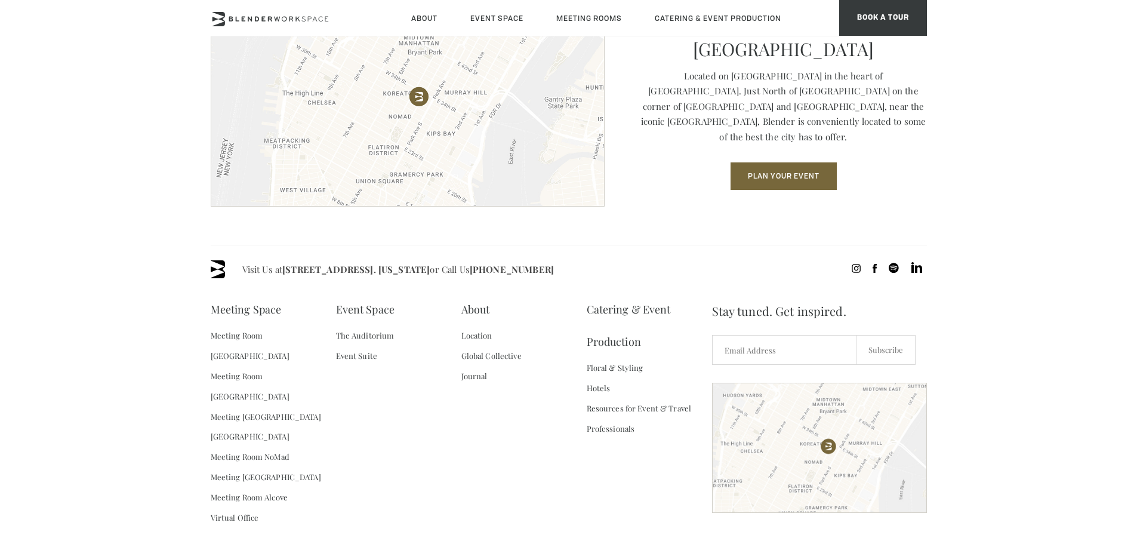
scroll to position [1717, 0]
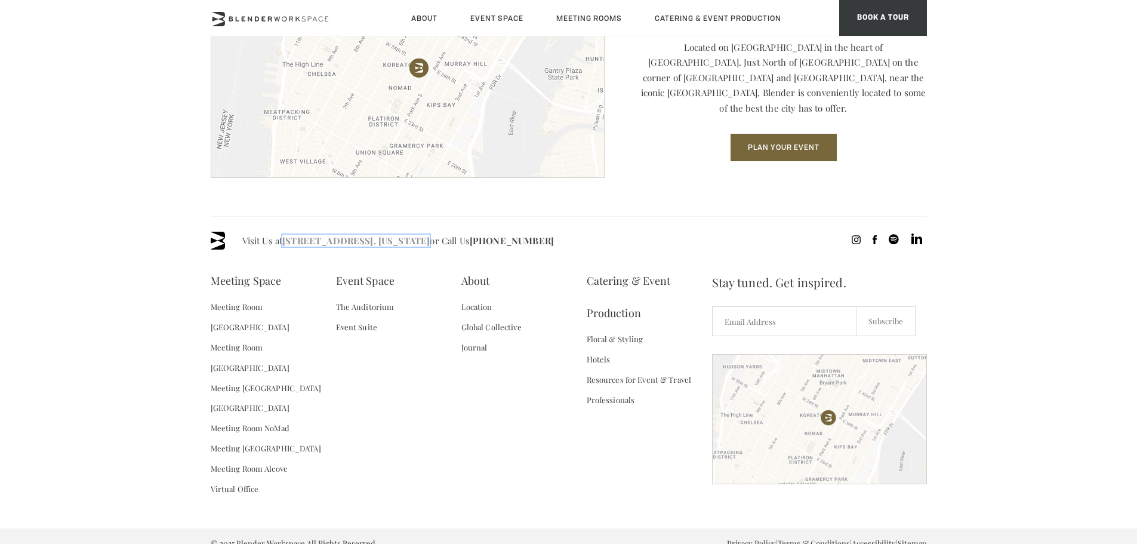
click at [394, 240] on link "[STREET_ADDRESS]. [US_STATE]" at bounding box center [355, 240] width 147 height 12
click at [423, 454] on div "Meeting Space Meeting Room Madison Meeting Room Flatiron Meeting Room Fifth Ave…" at bounding box center [461, 388] width 501 height 249
click at [477, 305] on link "Location" at bounding box center [476, 307] width 31 height 20
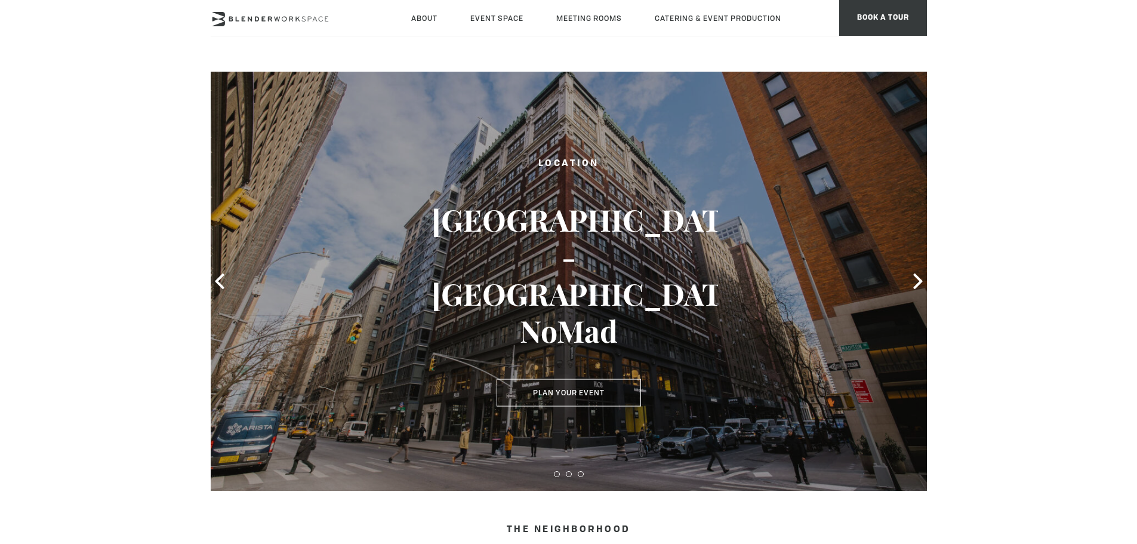
type div "2025-09-30"
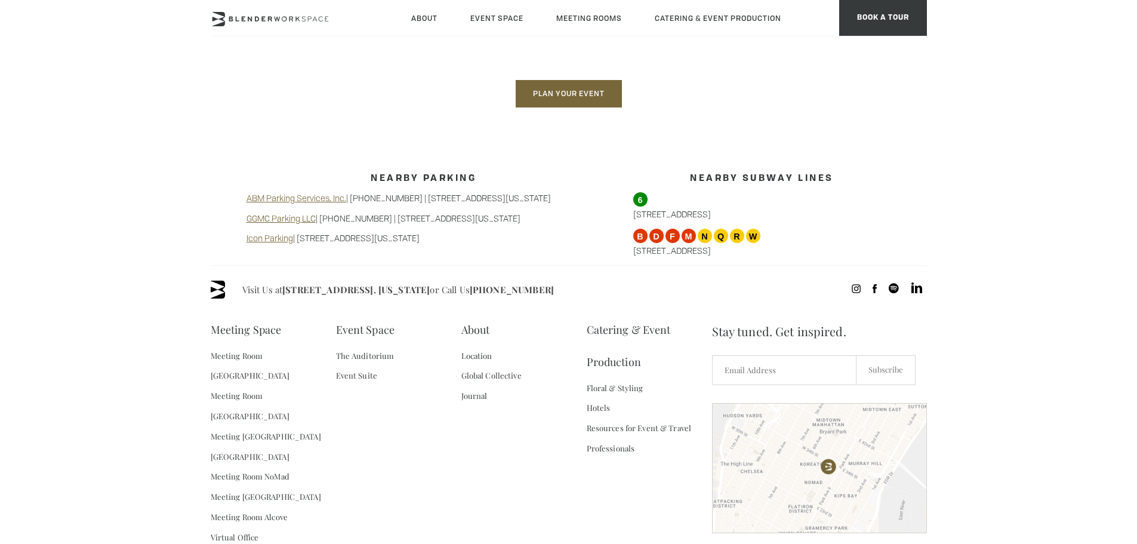
scroll to position [1008, 0]
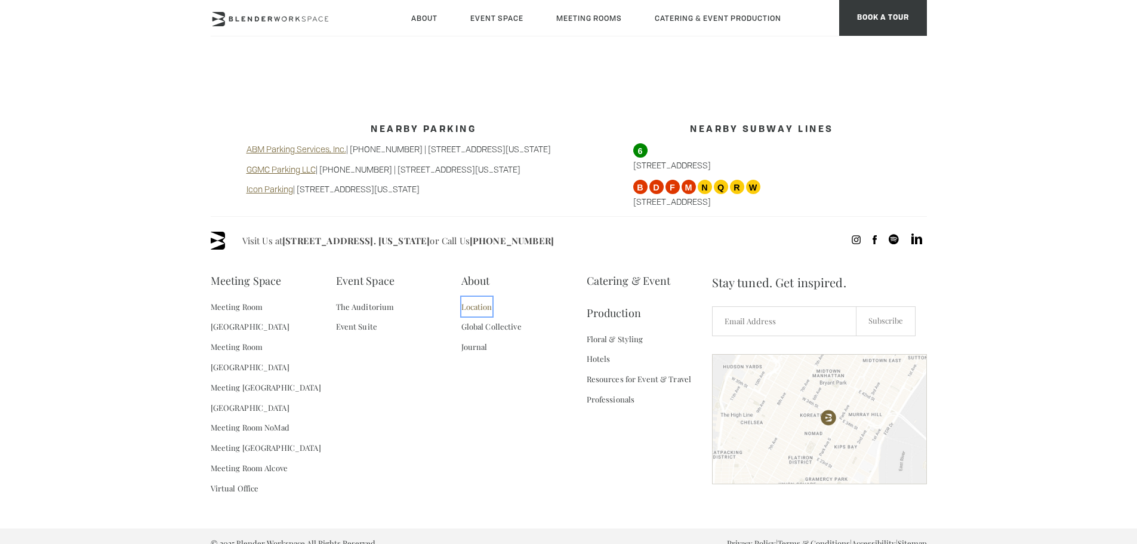
click at [478, 309] on link "Location" at bounding box center [476, 307] width 31 height 20
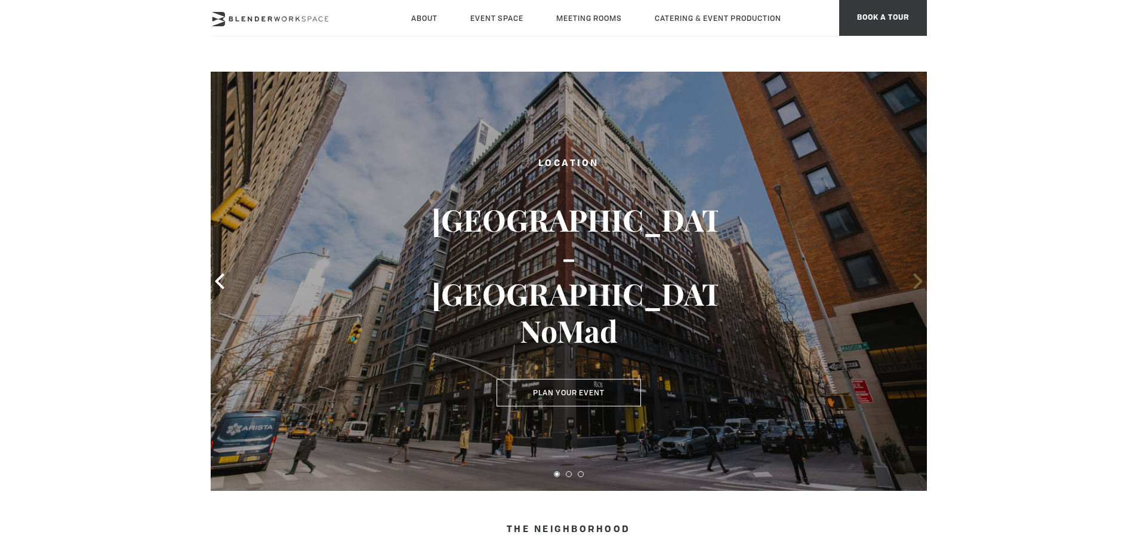
click at [911, 280] on icon at bounding box center [918, 281] width 16 height 16
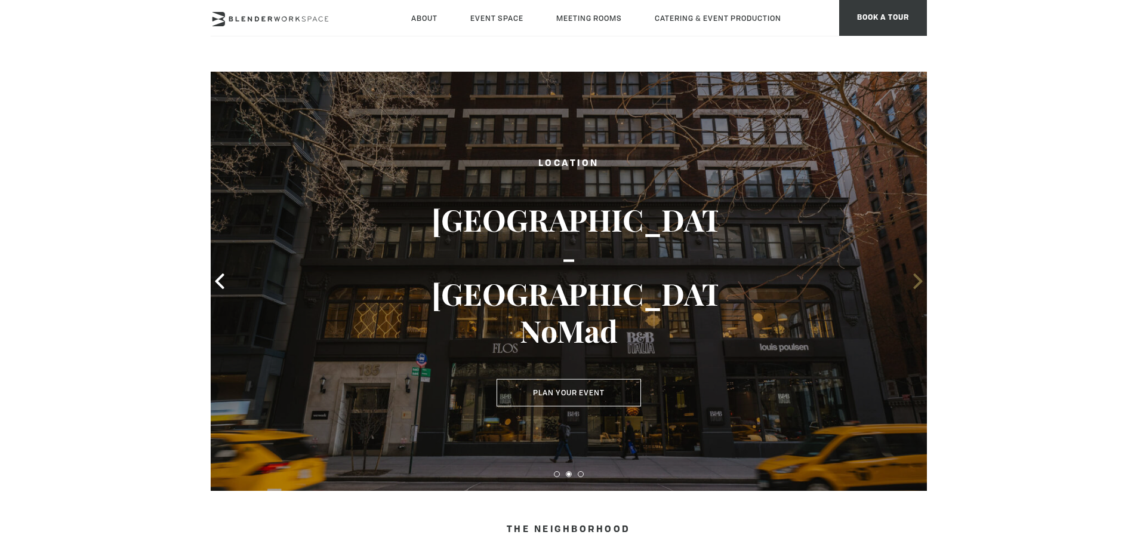
click at [912, 280] on icon at bounding box center [918, 281] width 16 height 16
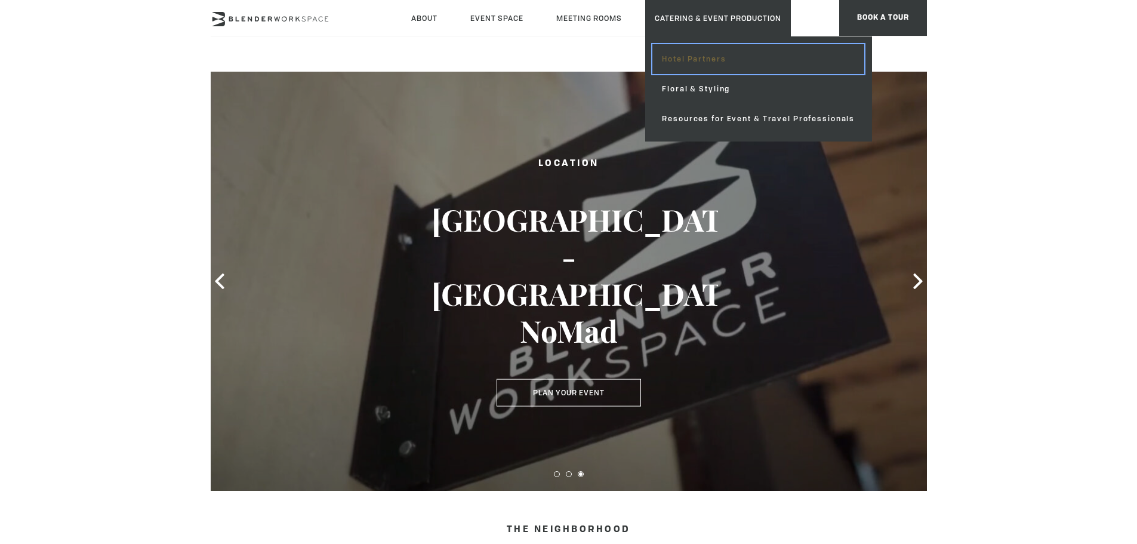
click at [710, 56] on link "Hotel Partners" at bounding box center [758, 59] width 212 height 30
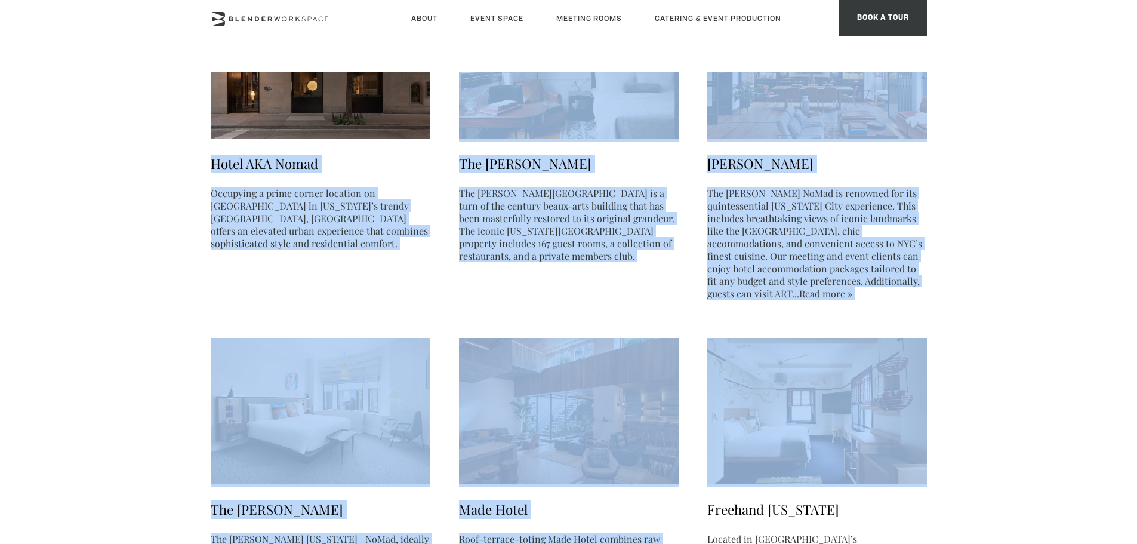
scroll to position [298, 0]
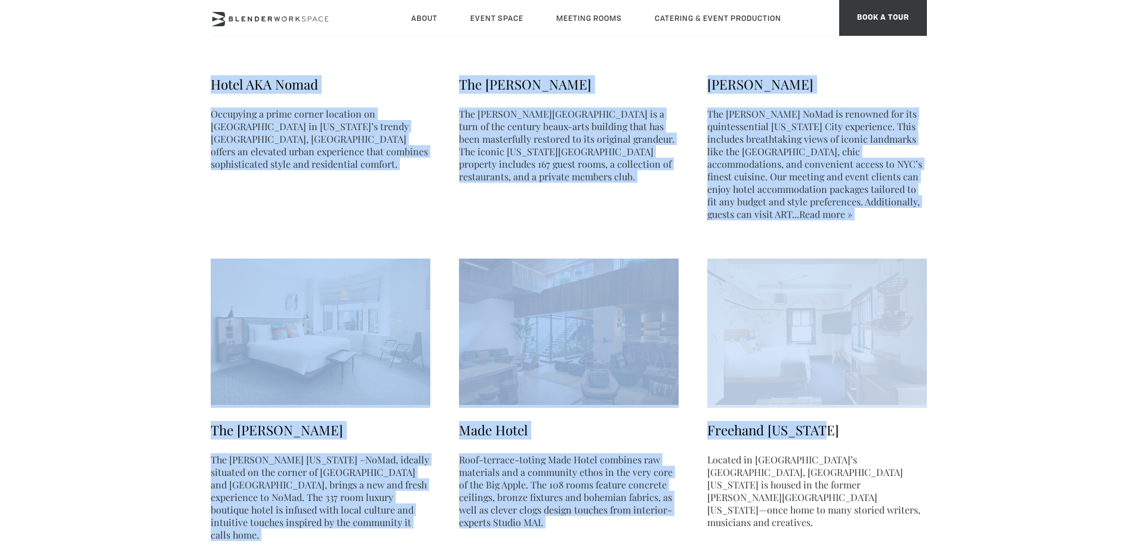
drag, startPoint x: 203, startPoint y: 385, endPoint x: 913, endPoint y: 377, distance: 709.5
click at [913, 377] on body "Skip to main content About Neighborhood Global Collective Journal Event Space T…" at bounding box center [568, 541] width 1137 height 1536
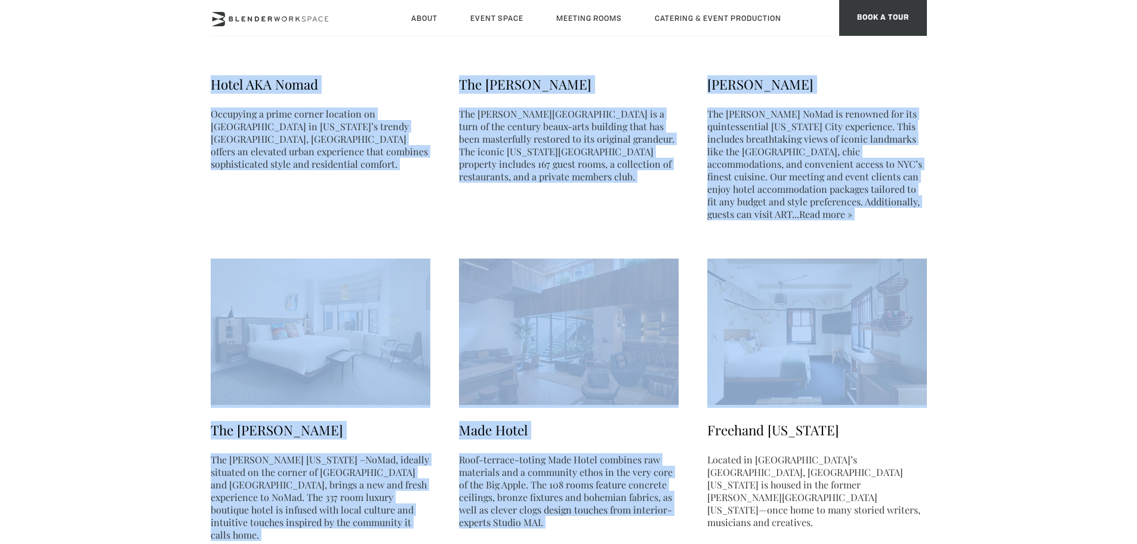
click at [1002, 292] on body "Skip to main content About Neighborhood Global Collective Journal Event Space T…" at bounding box center [568, 541] width 1137 height 1536
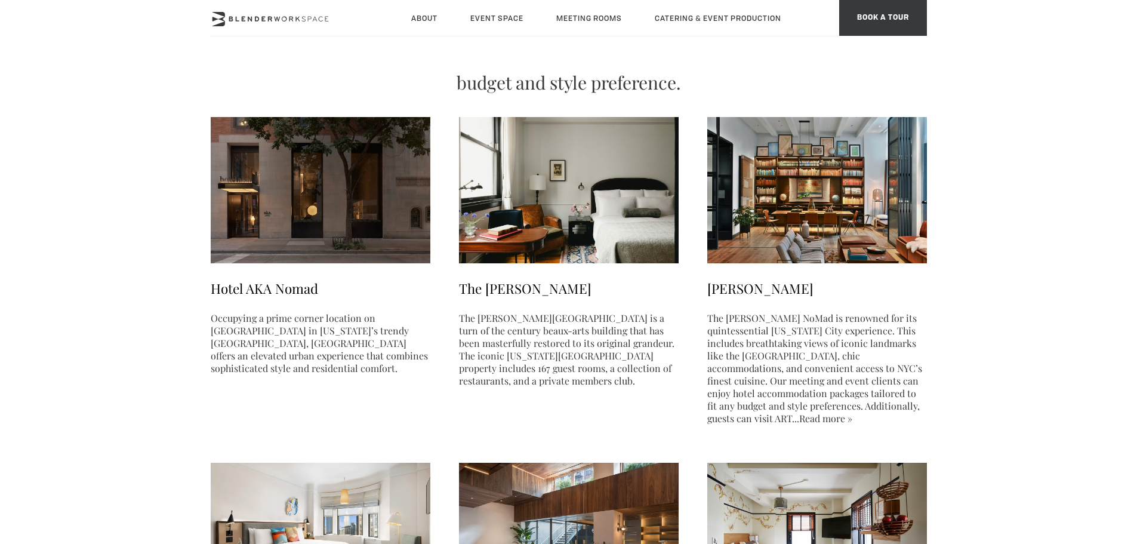
scroll to position [0, 0]
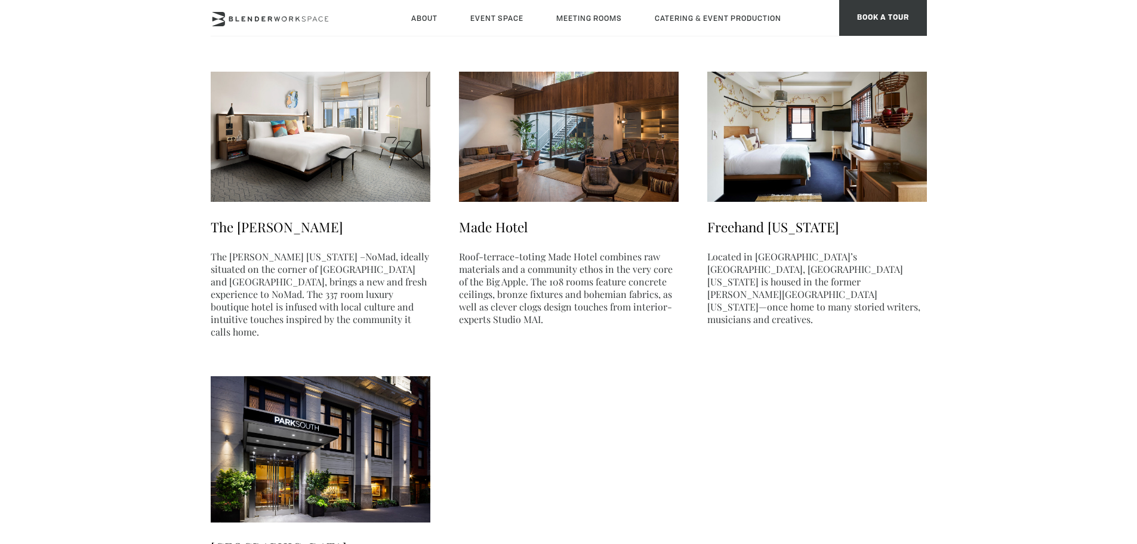
scroll to position [60, 0]
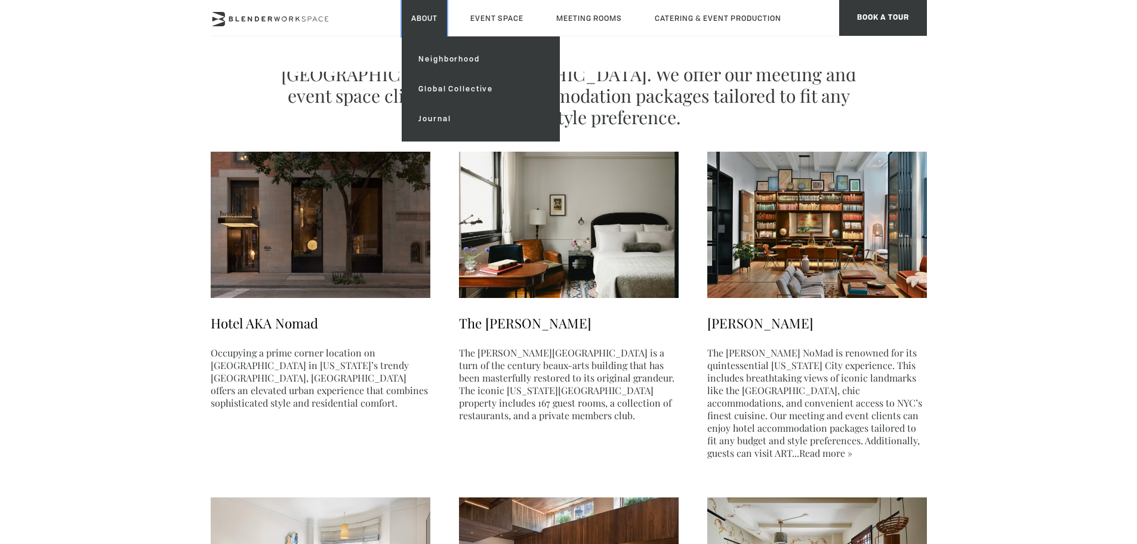
click at [431, 20] on link "About" at bounding box center [424, 18] width 45 height 36
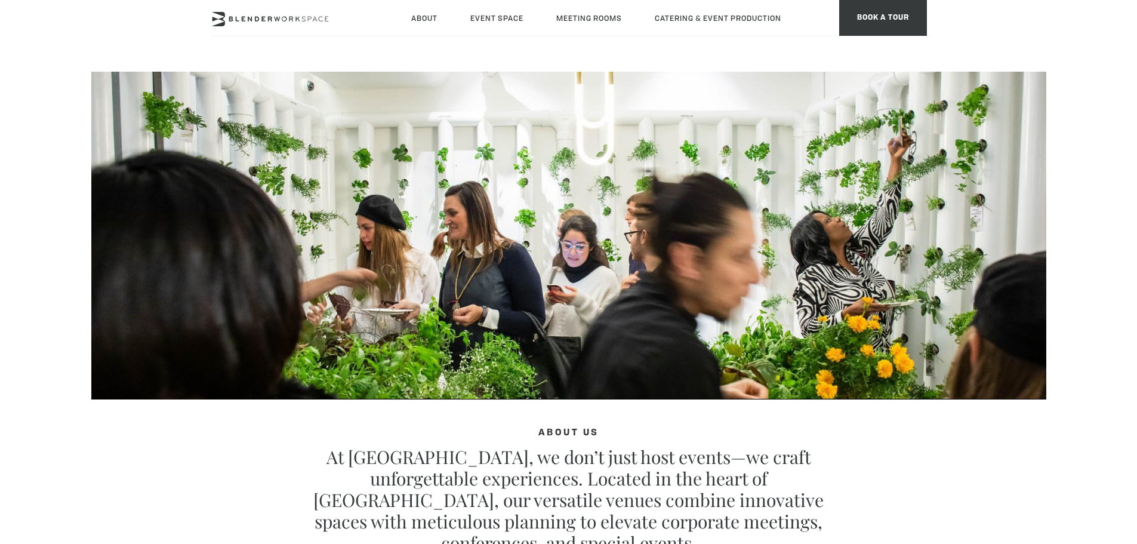
scroll to position [150, 0]
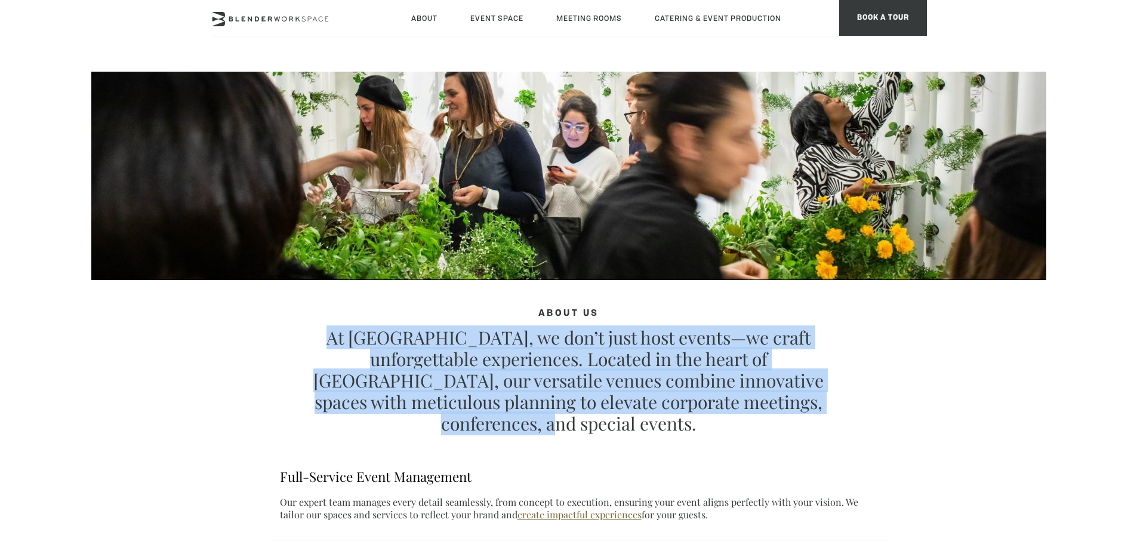
drag, startPoint x: 837, startPoint y: 412, endPoint x: 332, endPoint y: 333, distance: 510.9
click at [332, 333] on div "About Us At Blender, we don’t just host events—we craft unforgettable experienc…" at bounding box center [568, 370] width 644 height 125
copy p "At [GEOGRAPHIC_DATA], we don’t just host events—we craft unforgettable experien…"
drag, startPoint x: 146, startPoint y: 364, endPoint x: 303, endPoint y: 362, distance: 156.9
click at [146, 364] on div "About Us At Blender, we don’t just host events—we craft unforgettable experienc…" at bounding box center [568, 474] width 1137 height 1104
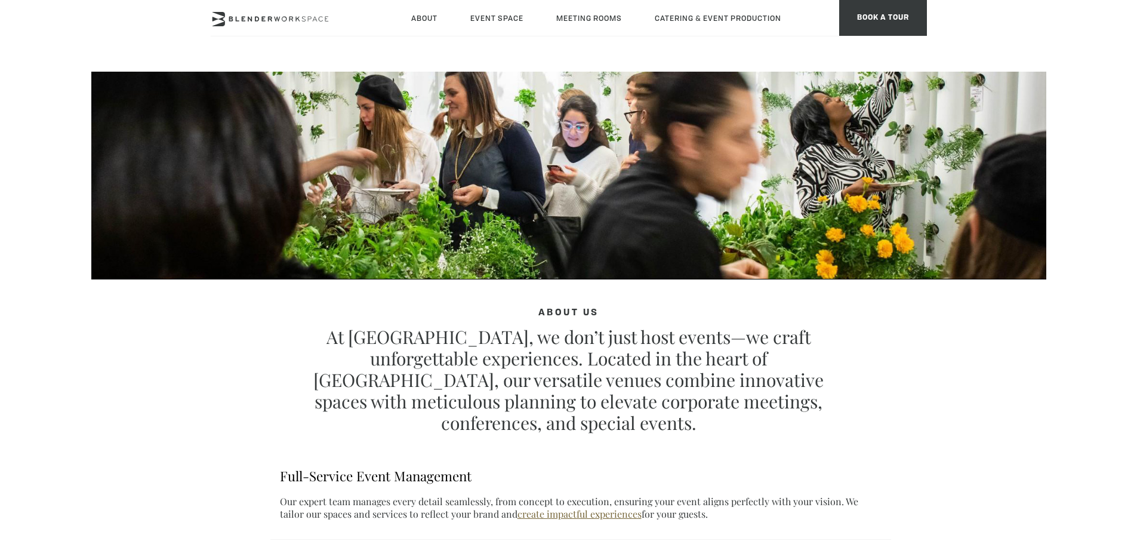
scroll to position [0, 0]
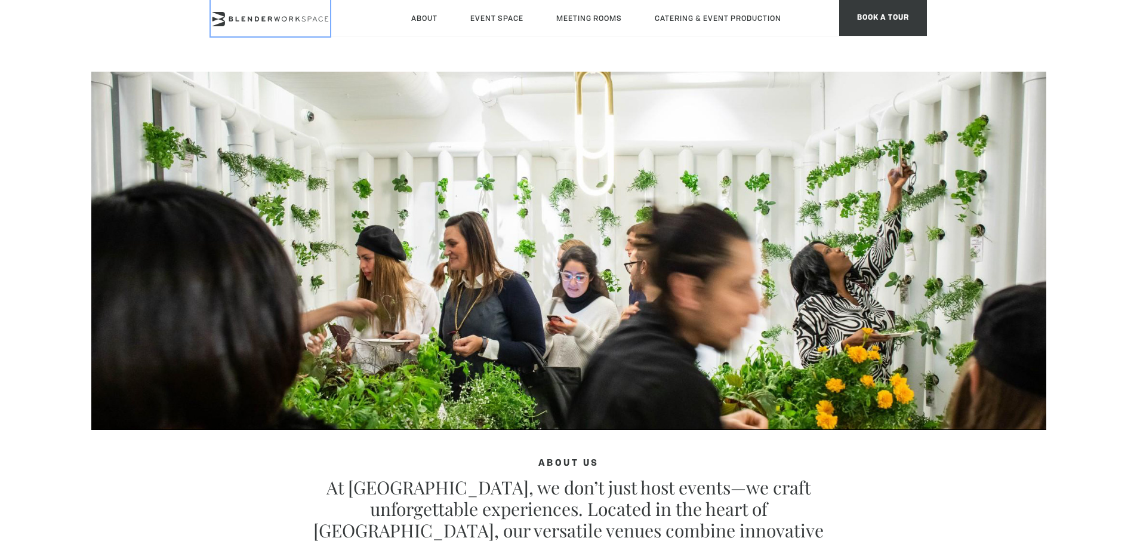
click at [257, 19] on icon at bounding box center [270, 19] width 119 height 14
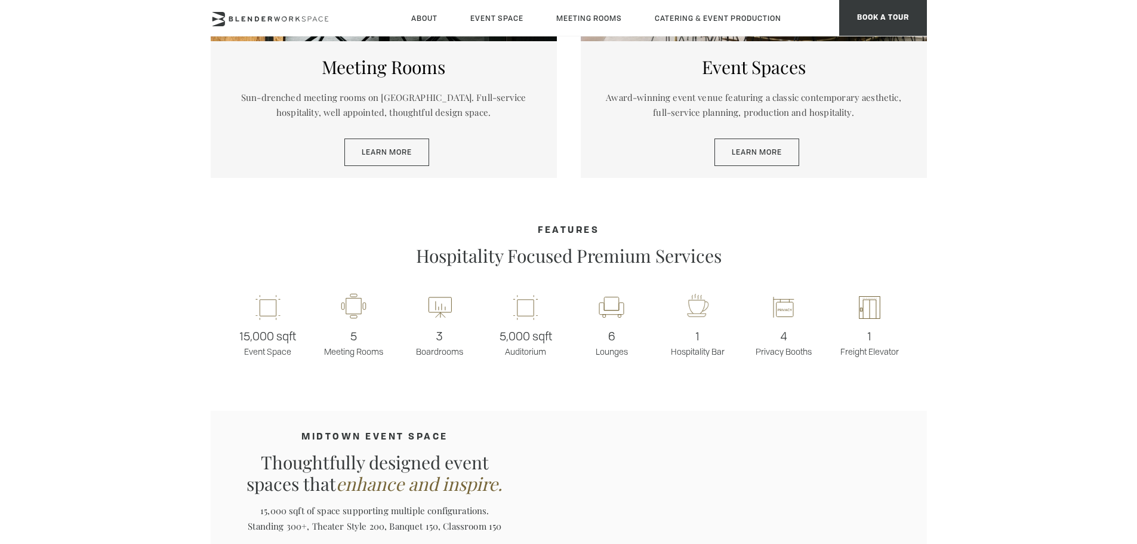
scroll to position [643, 0]
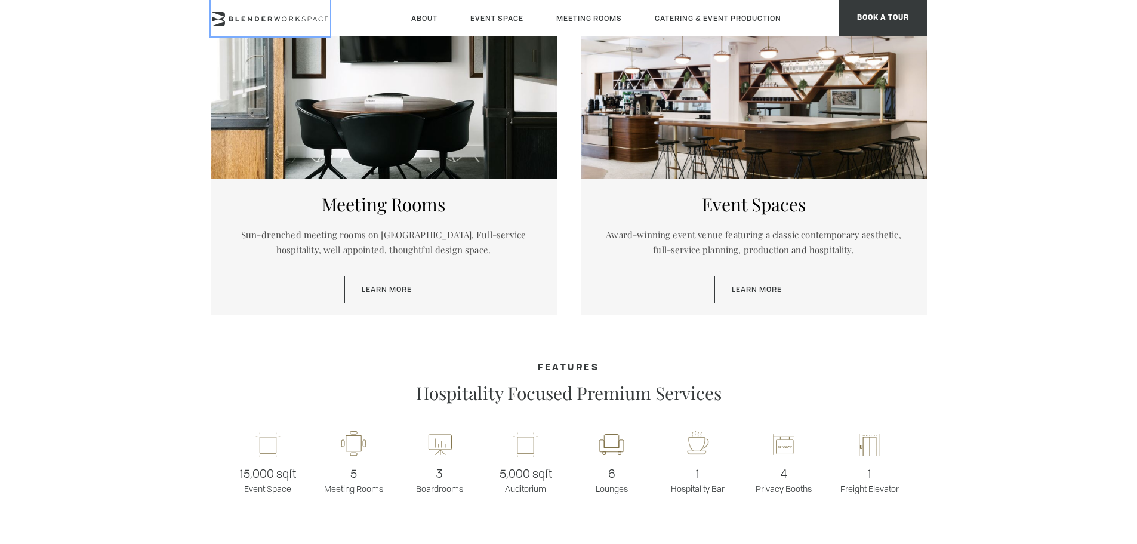
click at [268, 16] on icon at bounding box center [270, 19] width 119 height 14
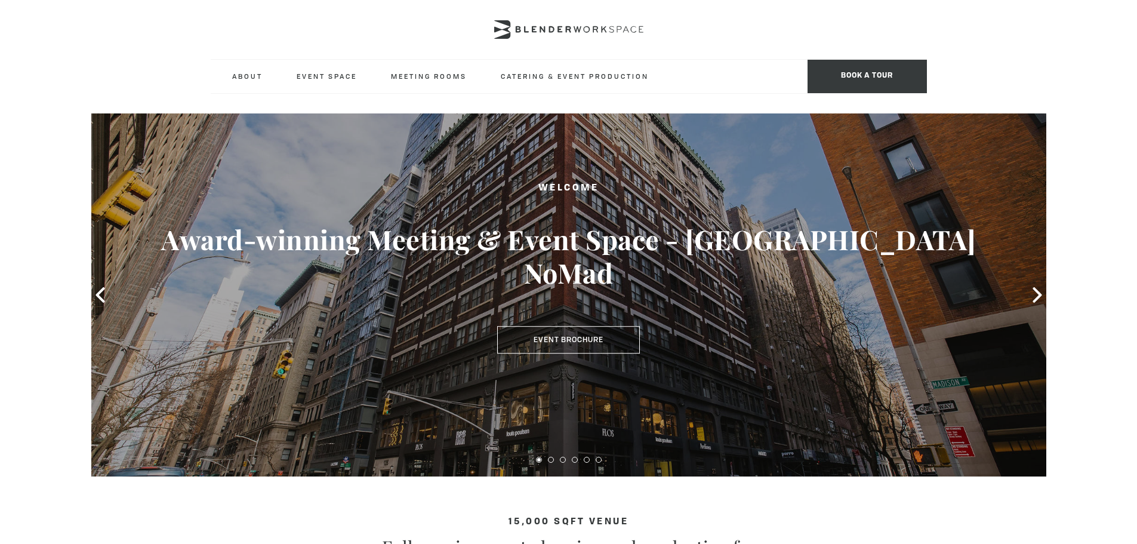
click at [243, 473] on div "Welcome Award-winning Meeting & Event Space - Madison Ave NoMad Event Brochure" at bounding box center [568, 294] width 955 height 363
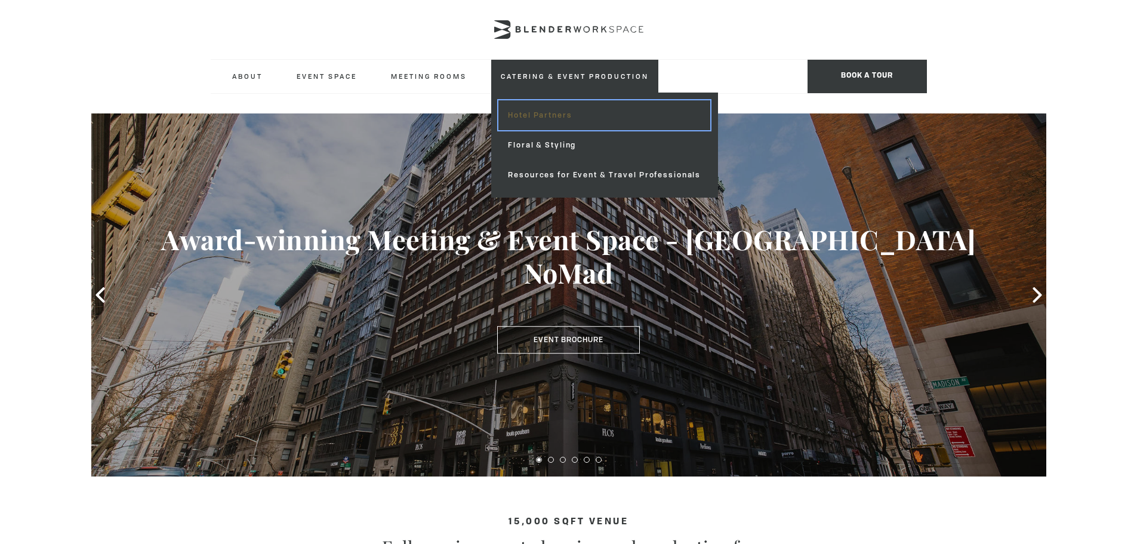
click at [540, 110] on link "Hotel Partners" at bounding box center [604, 115] width 212 height 30
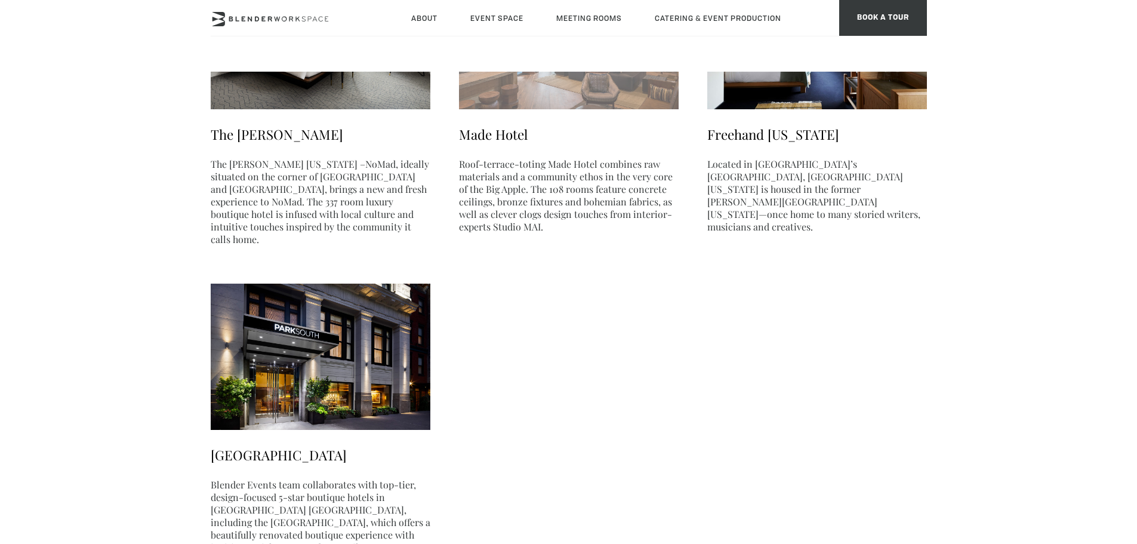
scroll to position [656, 0]
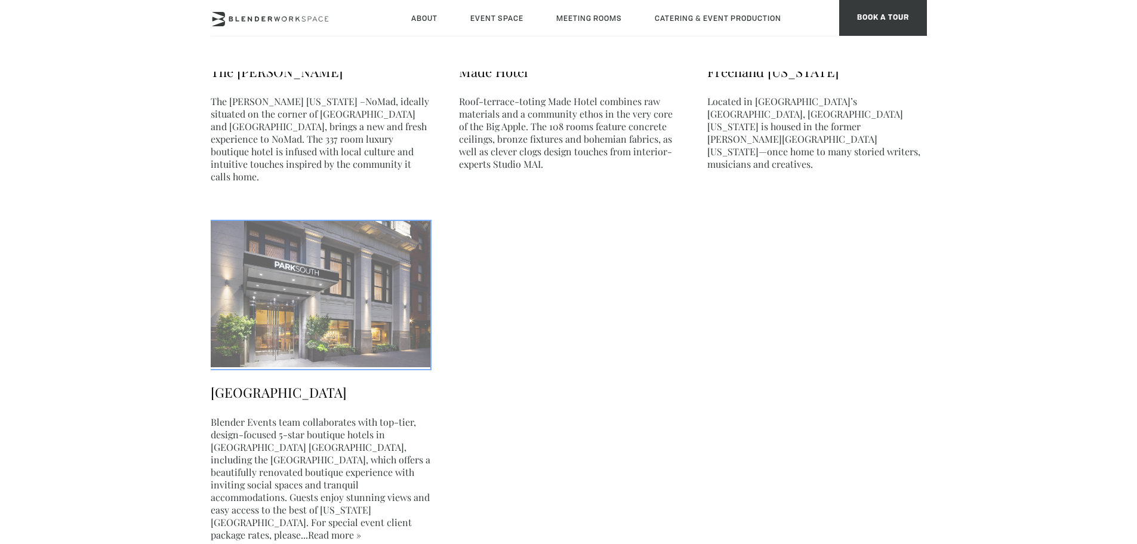
drag, startPoint x: 224, startPoint y: 378, endPoint x: 285, endPoint y: 385, distance: 61.2
click at [224, 383] on h3 "[GEOGRAPHIC_DATA]" at bounding box center [321, 392] width 220 height 18
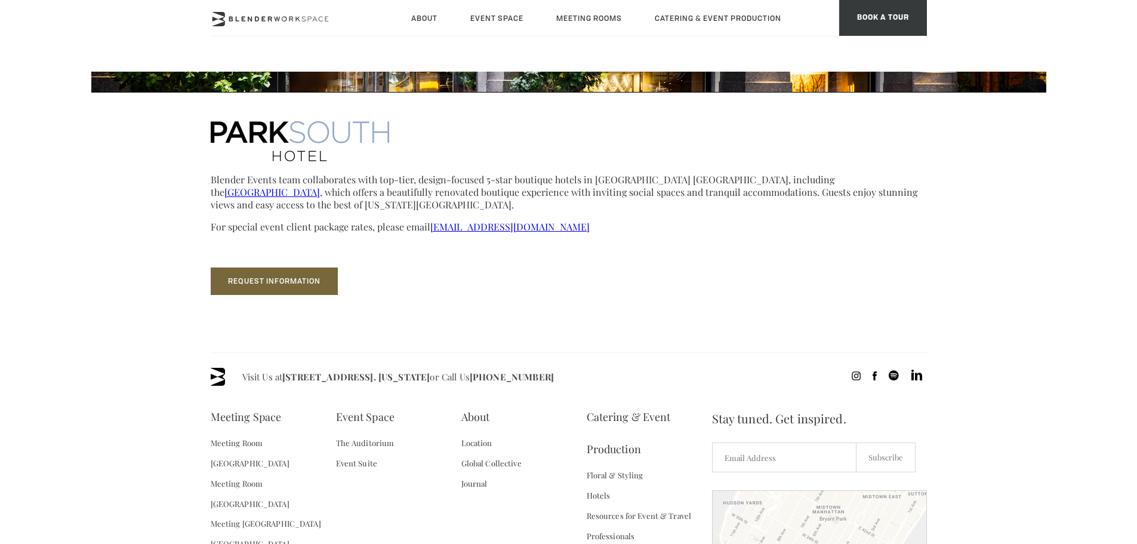
scroll to position [358, 0]
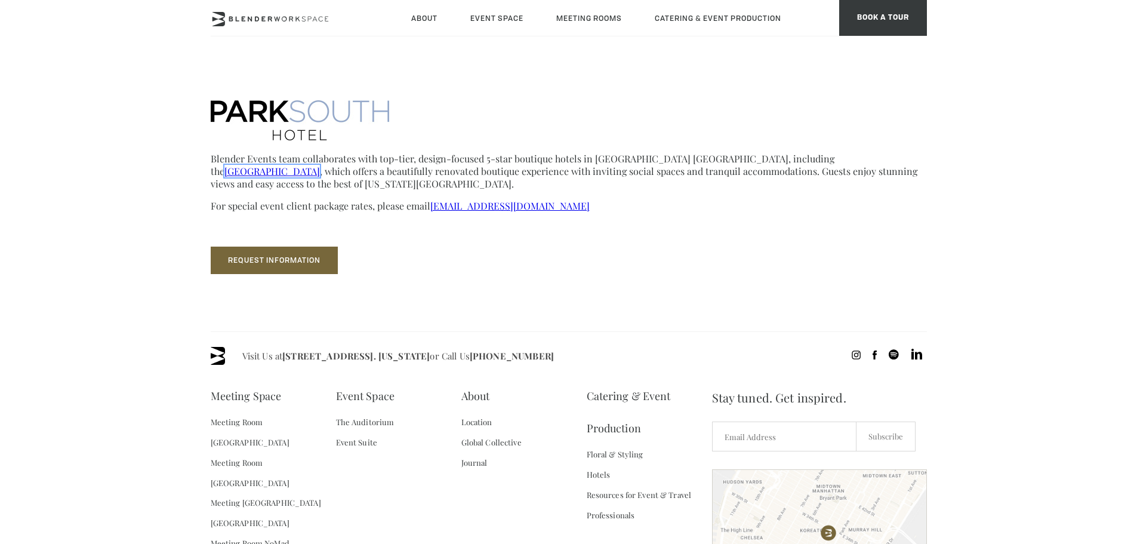
click at [320, 165] on link "[GEOGRAPHIC_DATA]" at bounding box center [271, 171] width 95 height 13
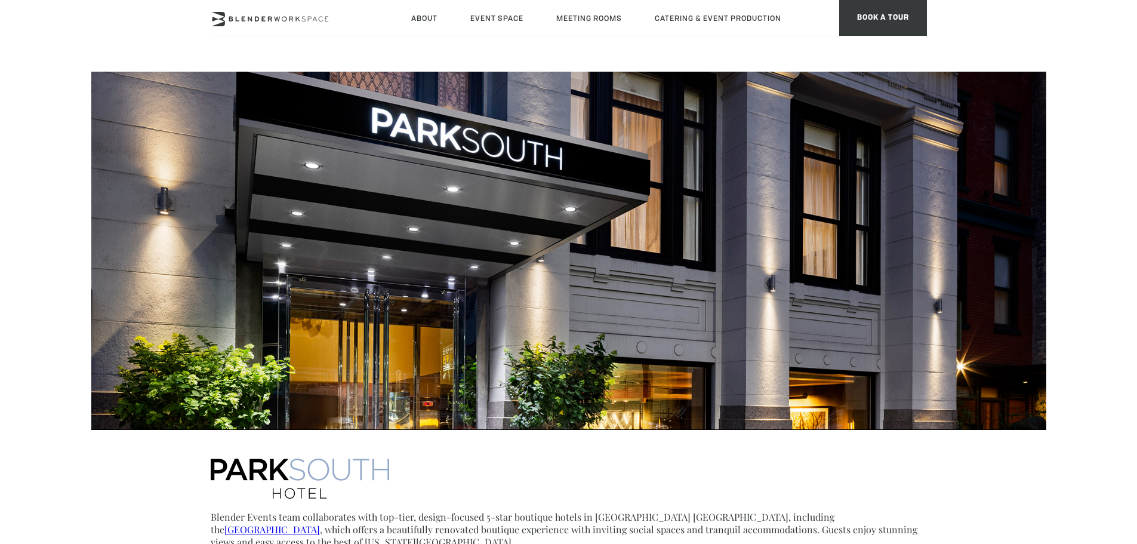
scroll to position [358, 0]
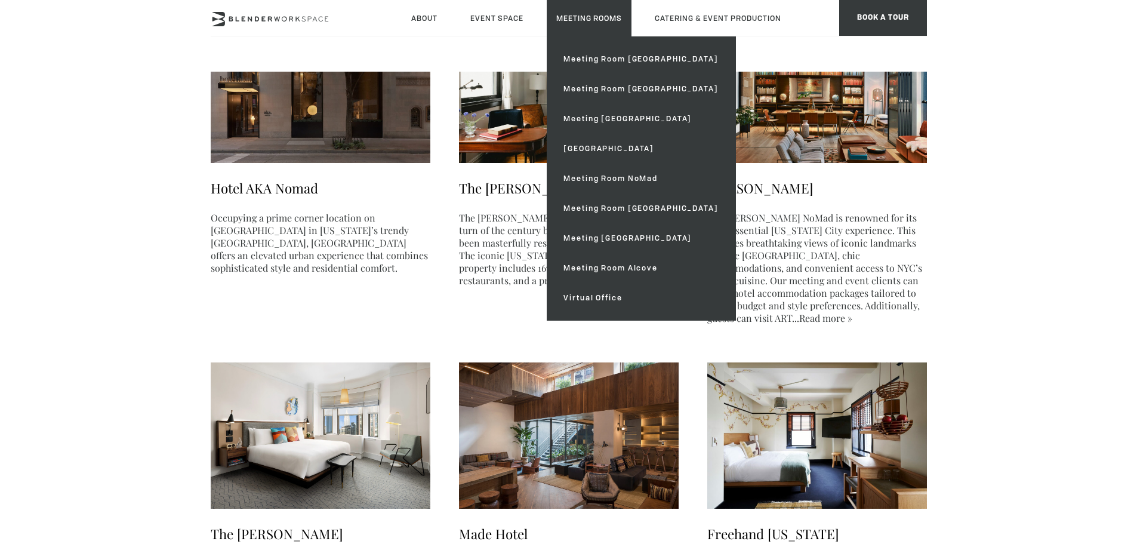
scroll to position [179, 0]
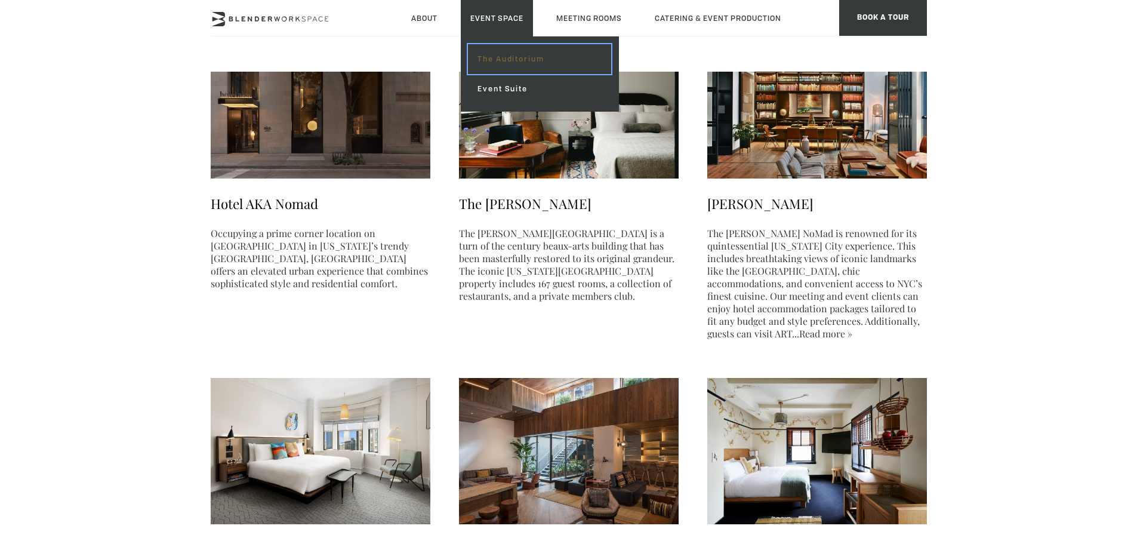
click at [501, 57] on link "The Auditorium" at bounding box center [539, 59] width 143 height 30
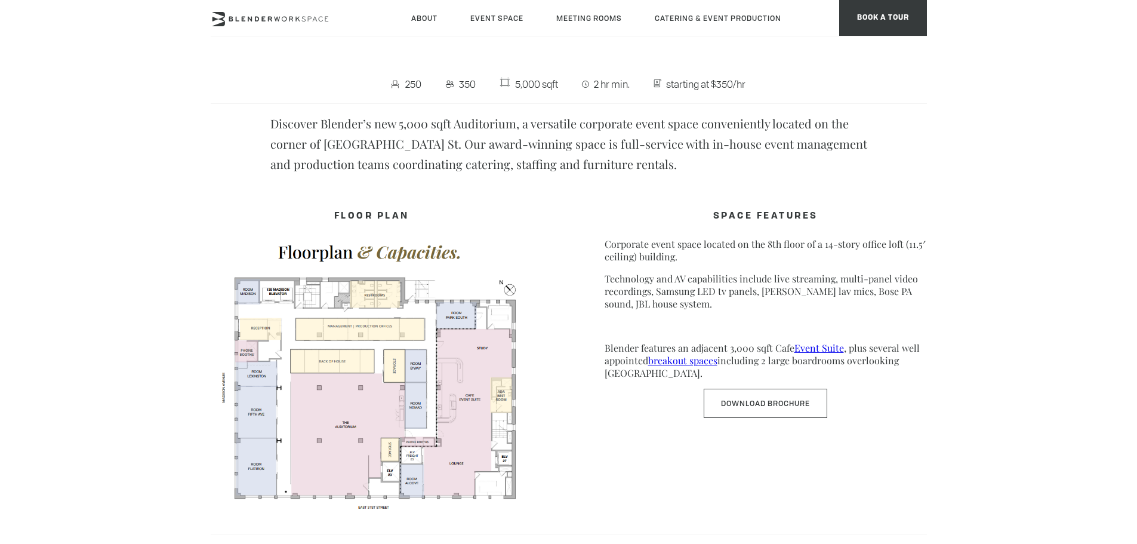
scroll to position [537, 0]
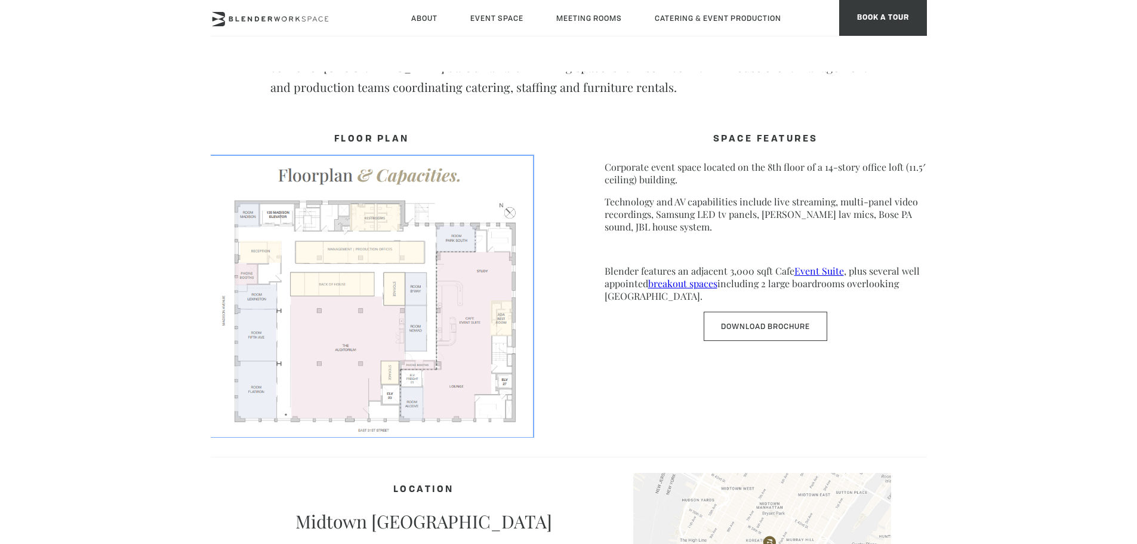
click at [322, 300] on img at bounding box center [372, 295] width 322 height 279
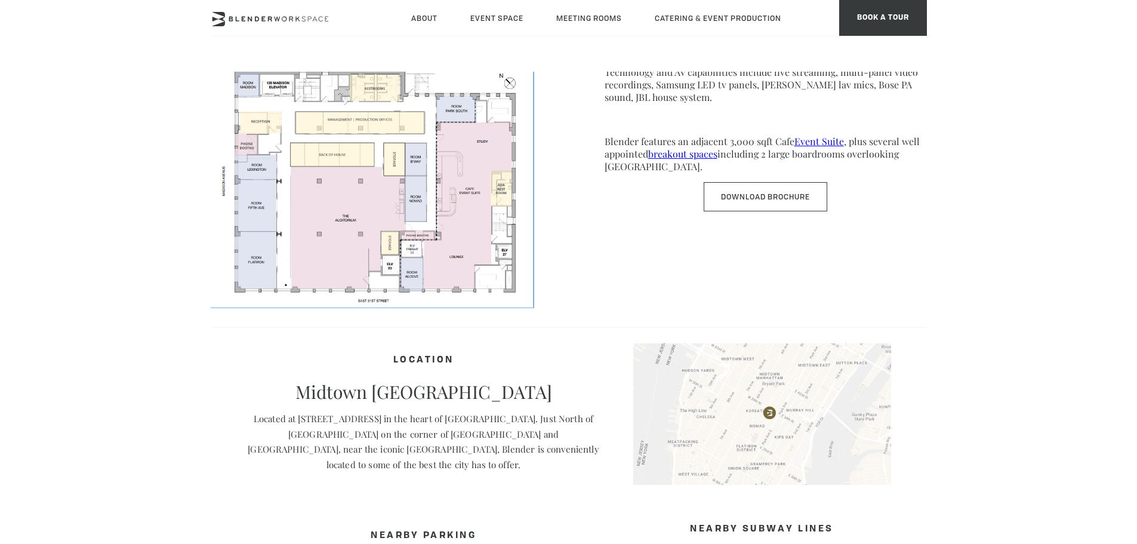
scroll to position [597, 0]
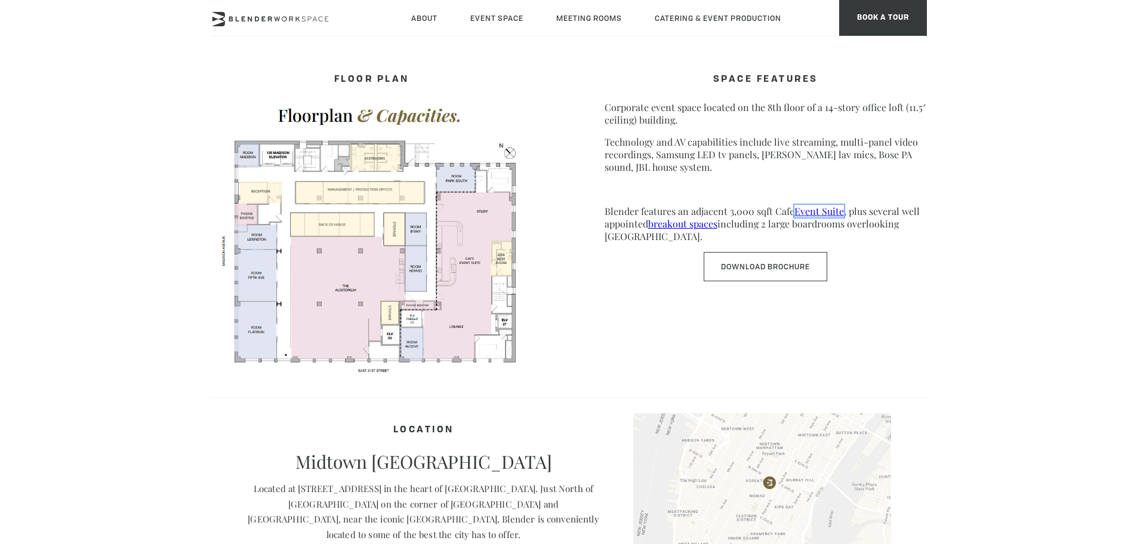
click at [821, 211] on link "Event Suite" at bounding box center [819, 211] width 50 height 13
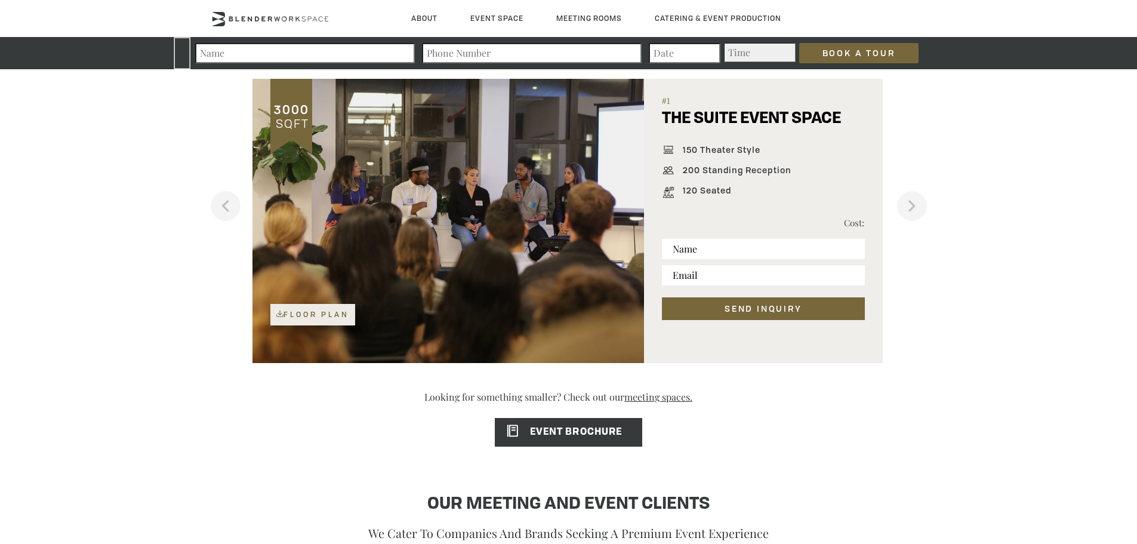
scroll to position [1193, 0]
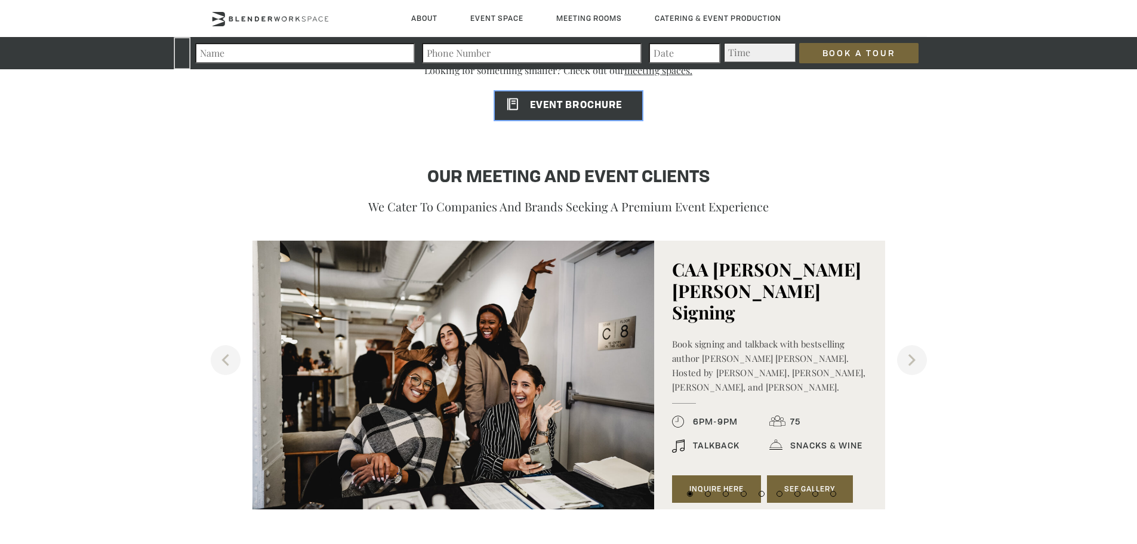
click at [548, 106] on span "EVENT BROCHURE" at bounding box center [558, 106] width 127 height 10
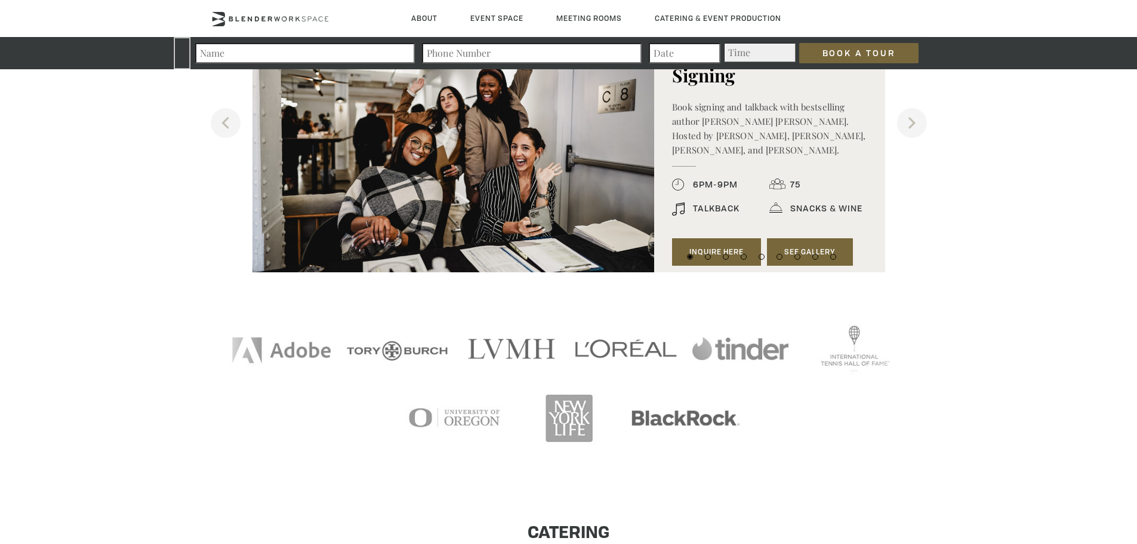
scroll to position [1432, 0]
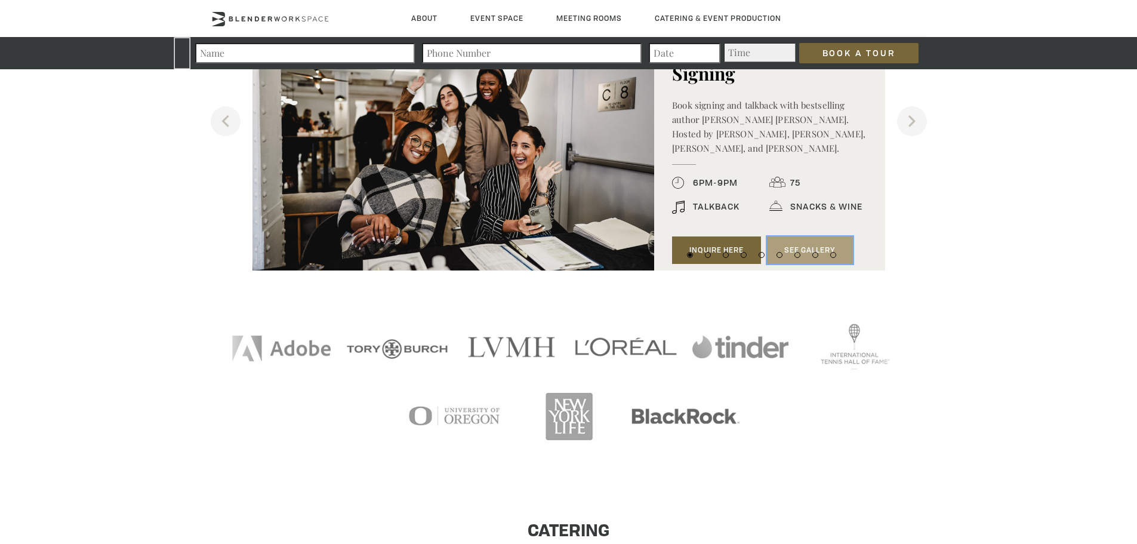
click at [812, 236] on link "See Gallery" at bounding box center [810, 249] width 86 height 27
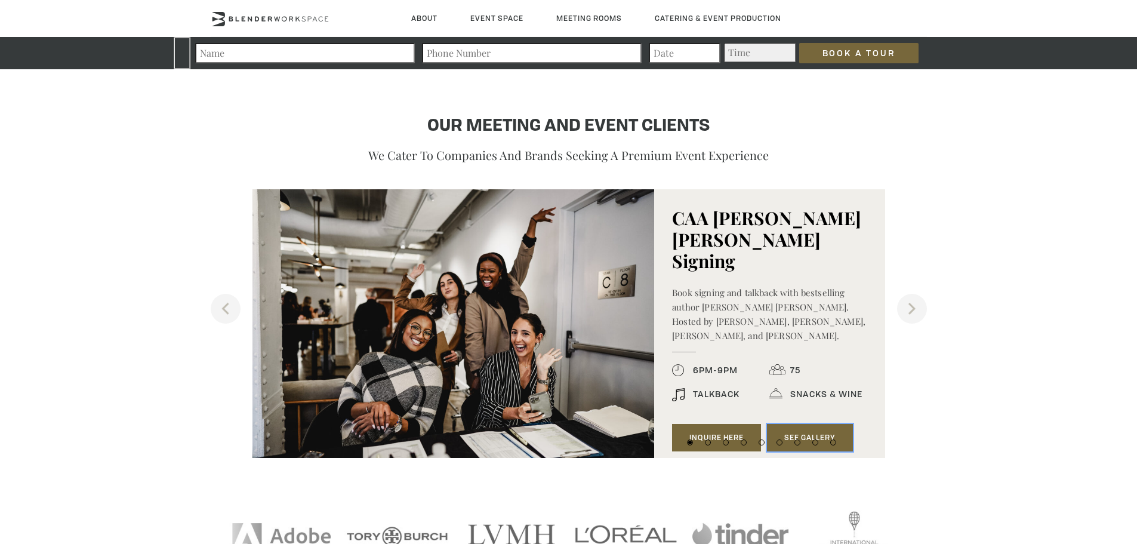
scroll to position [1313, 0]
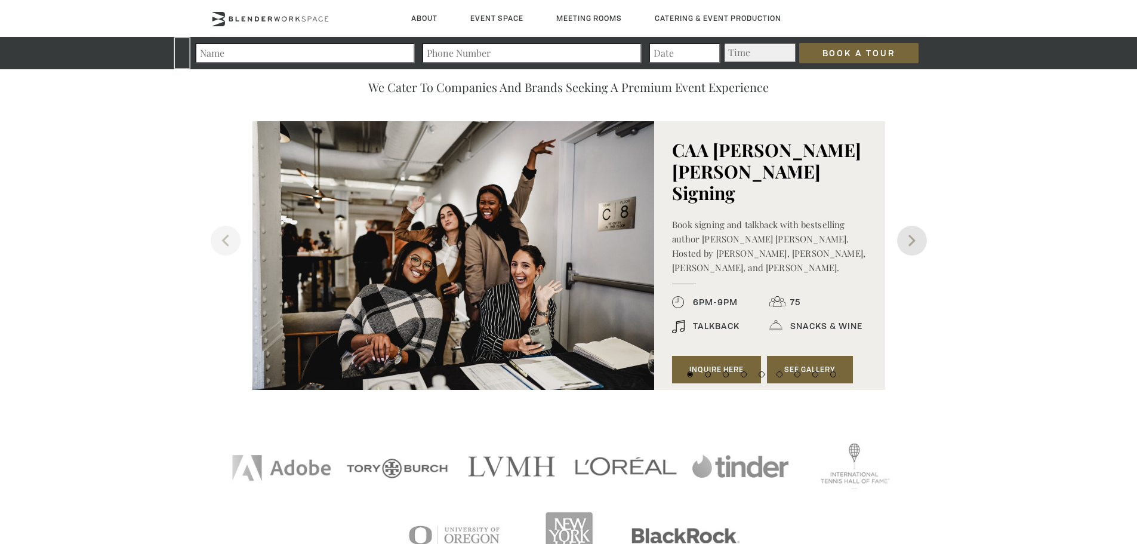
click at [906, 236] on button "Next" at bounding box center [912, 241] width 30 height 30
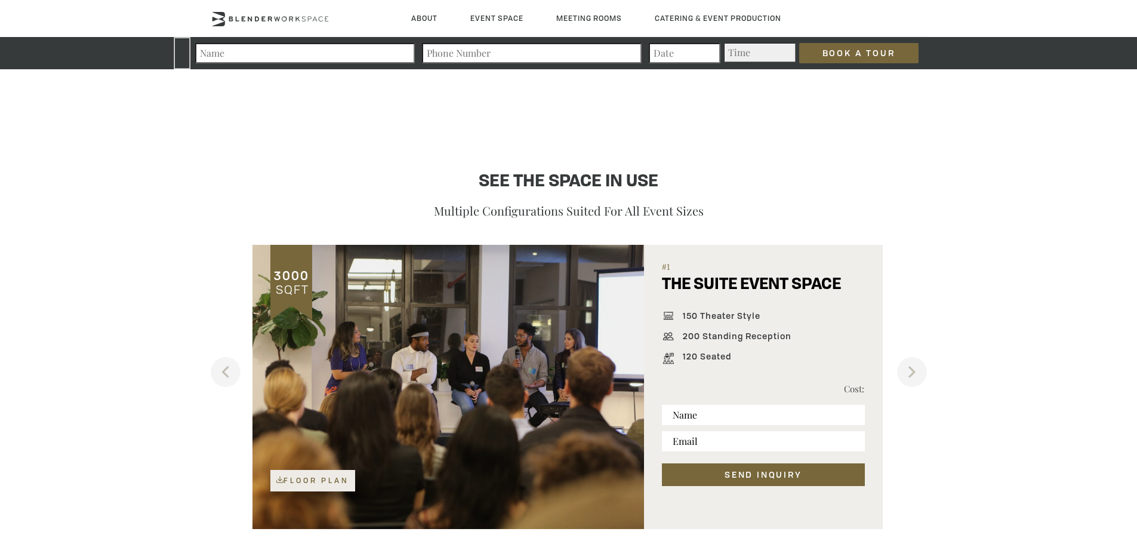
scroll to position [477, 0]
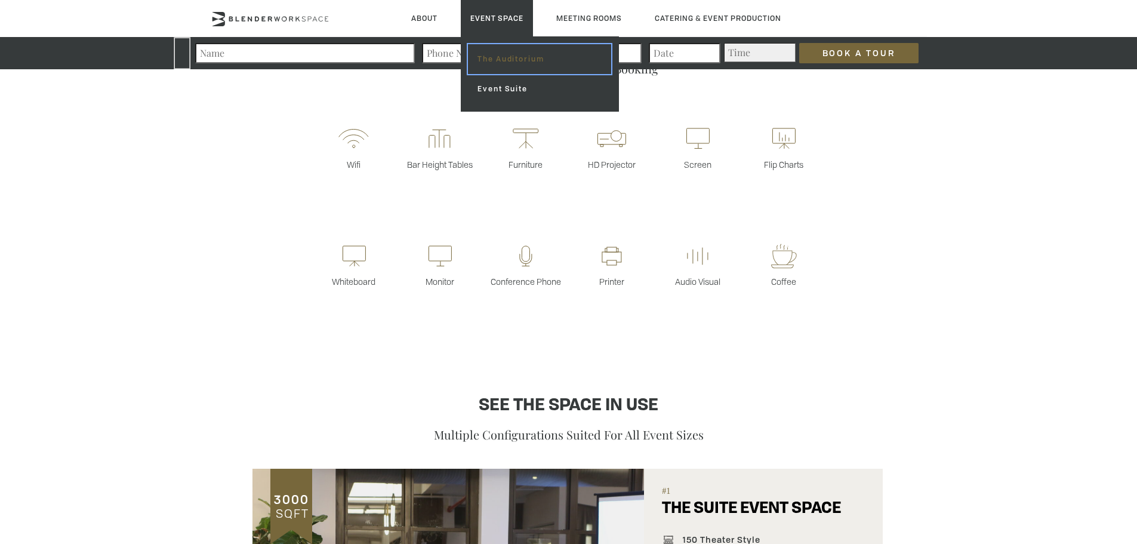
click at [494, 64] on link "The Auditorium" at bounding box center [539, 59] width 143 height 30
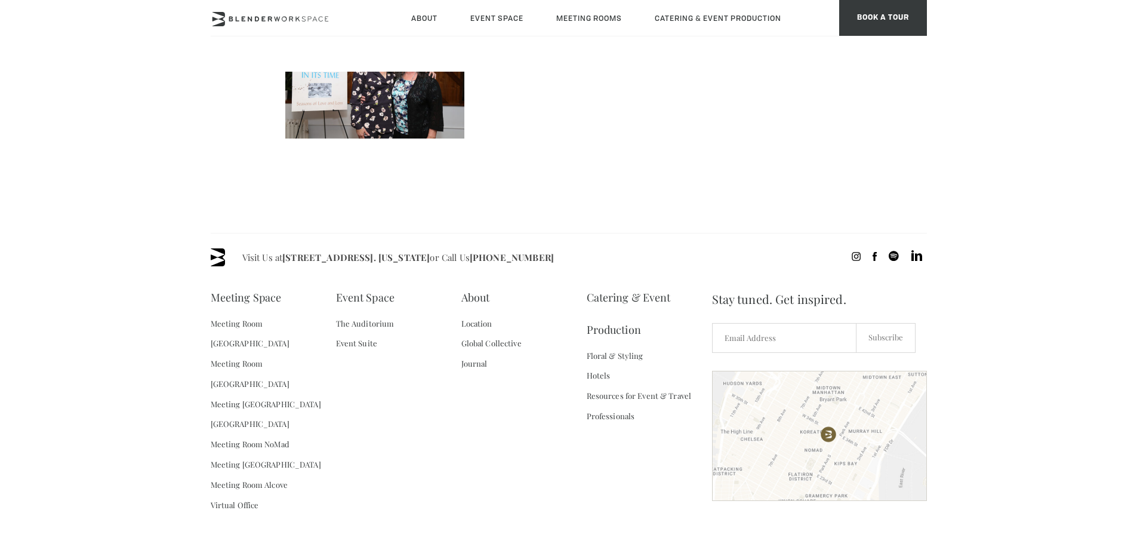
scroll to position [6791, 0]
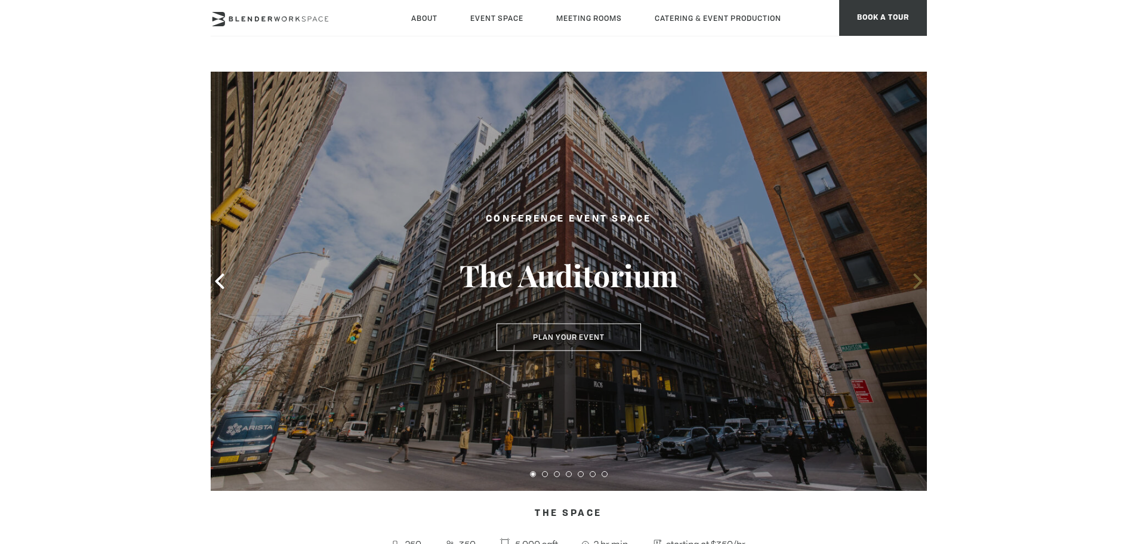
click at [910, 277] on icon at bounding box center [918, 281] width 16 height 16
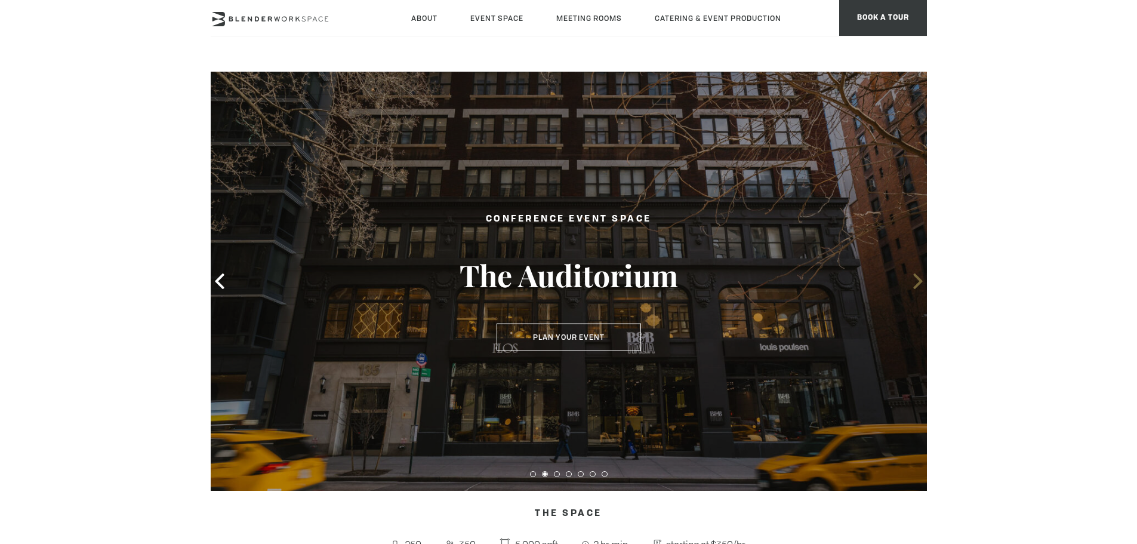
click at [910, 277] on icon at bounding box center [918, 281] width 16 height 16
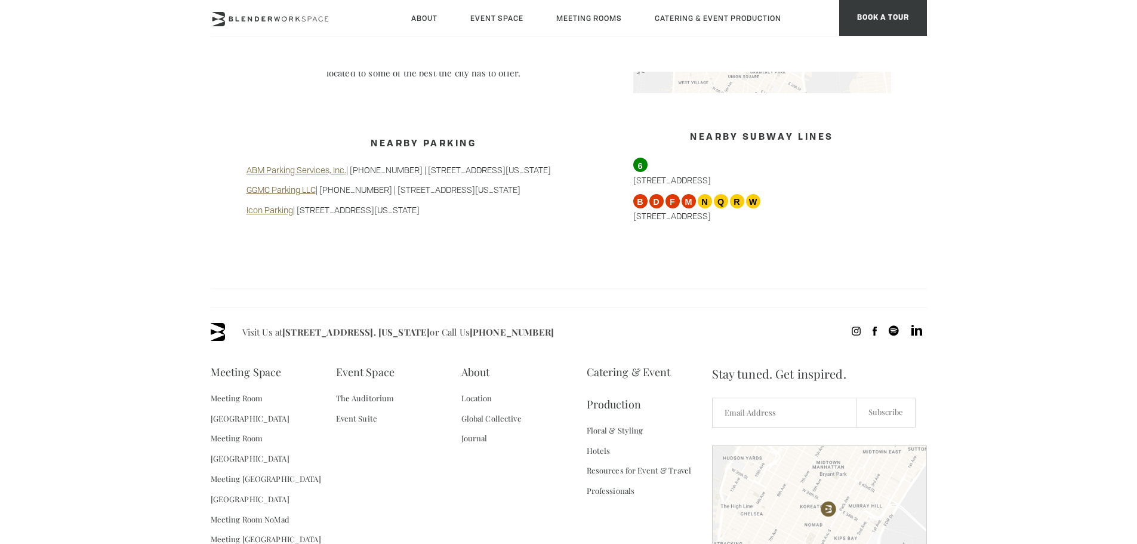
scroll to position [1138, 0]
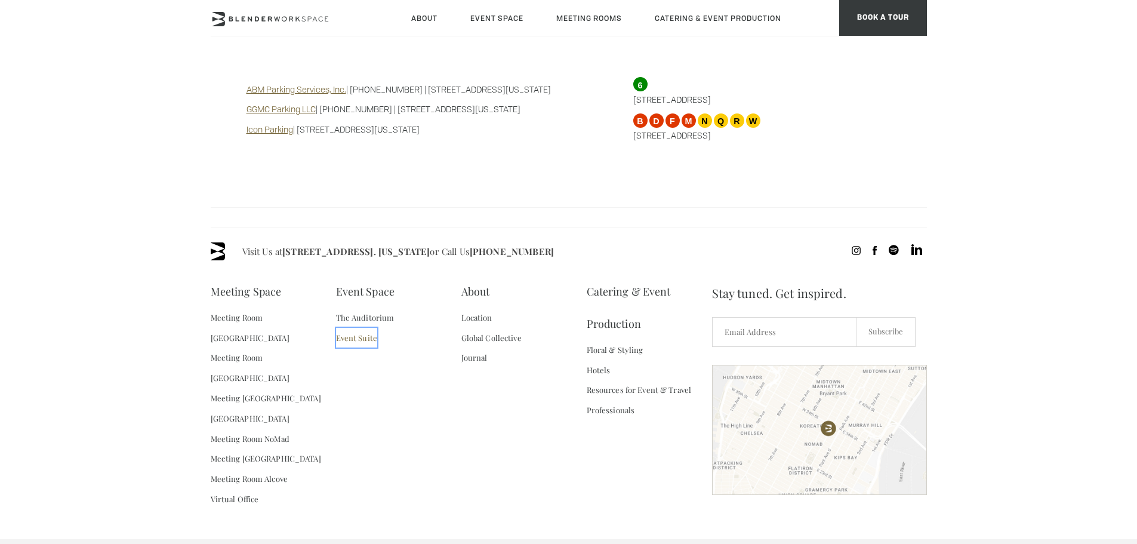
click at [368, 330] on link "Event Suite" at bounding box center [356, 338] width 41 height 20
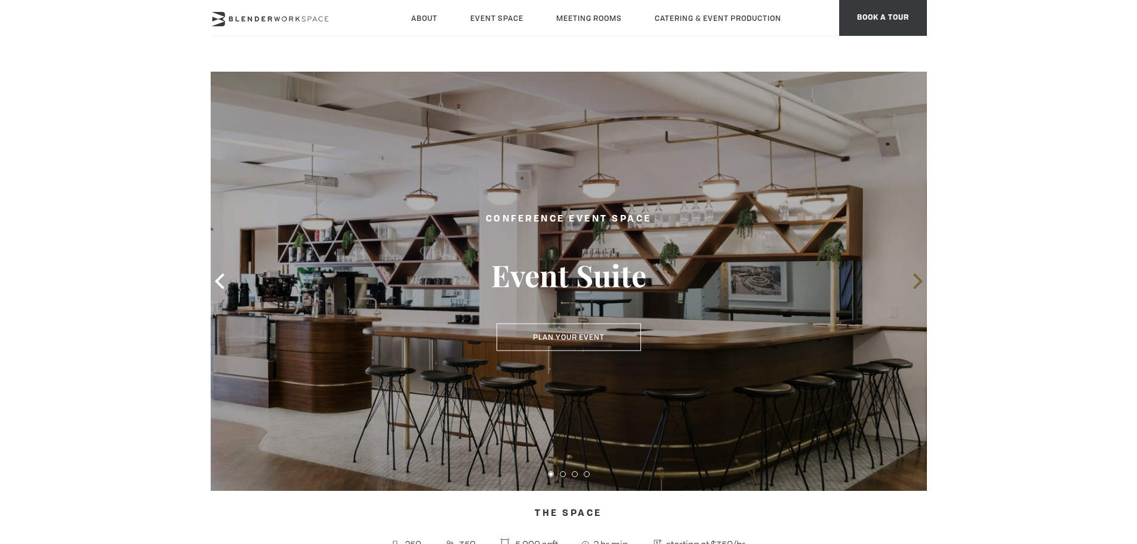
click at [917, 278] on icon at bounding box center [917, 281] width 9 height 16
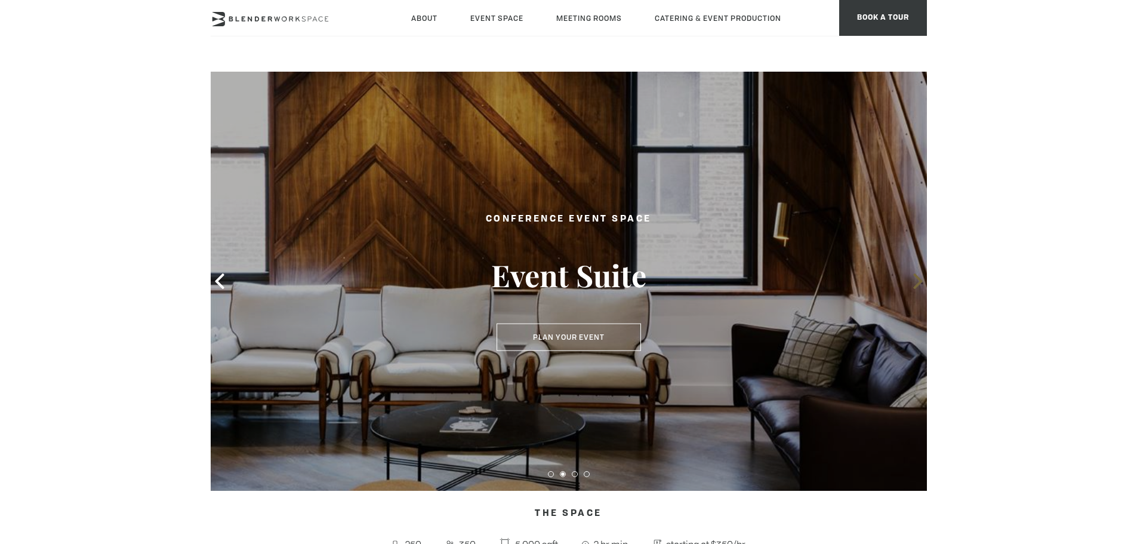
click at [917, 278] on icon at bounding box center [917, 281] width 9 height 16
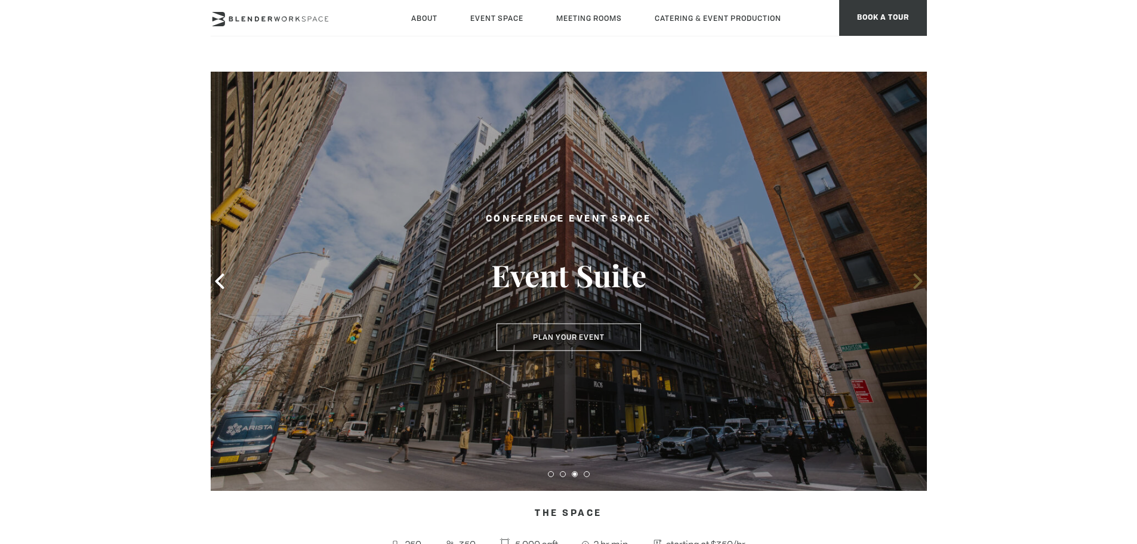
click at [915, 282] on icon at bounding box center [918, 281] width 16 height 16
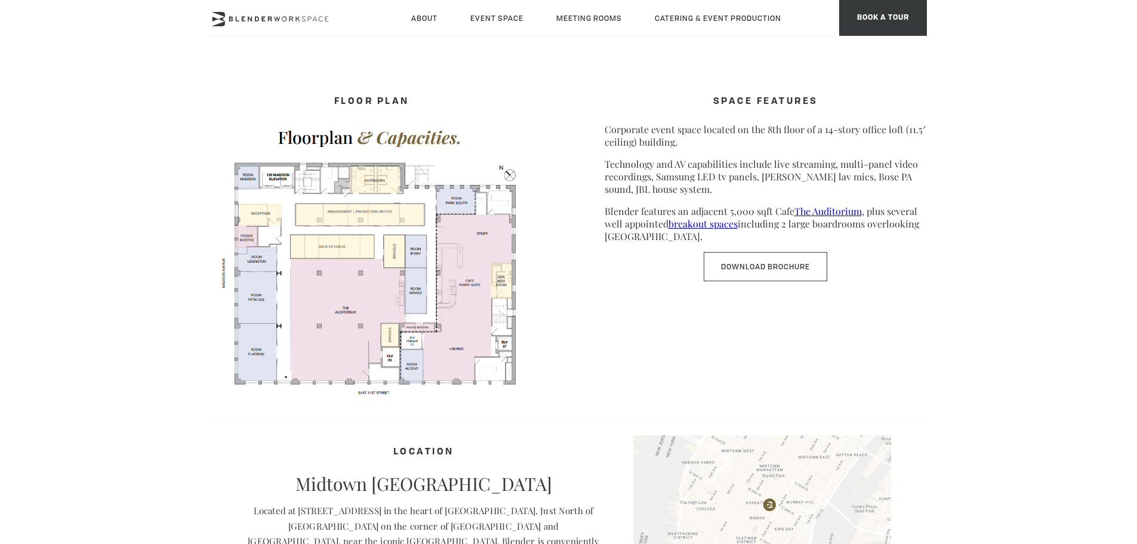
scroll to position [716, 0]
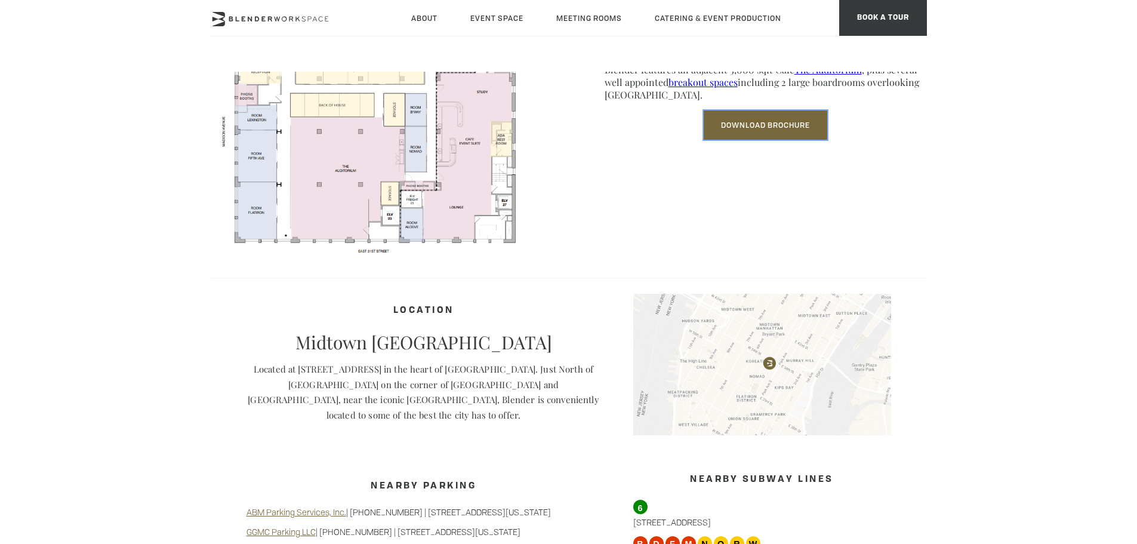
click at [780, 113] on link "Download Brochure" at bounding box center [765, 124] width 124 height 29
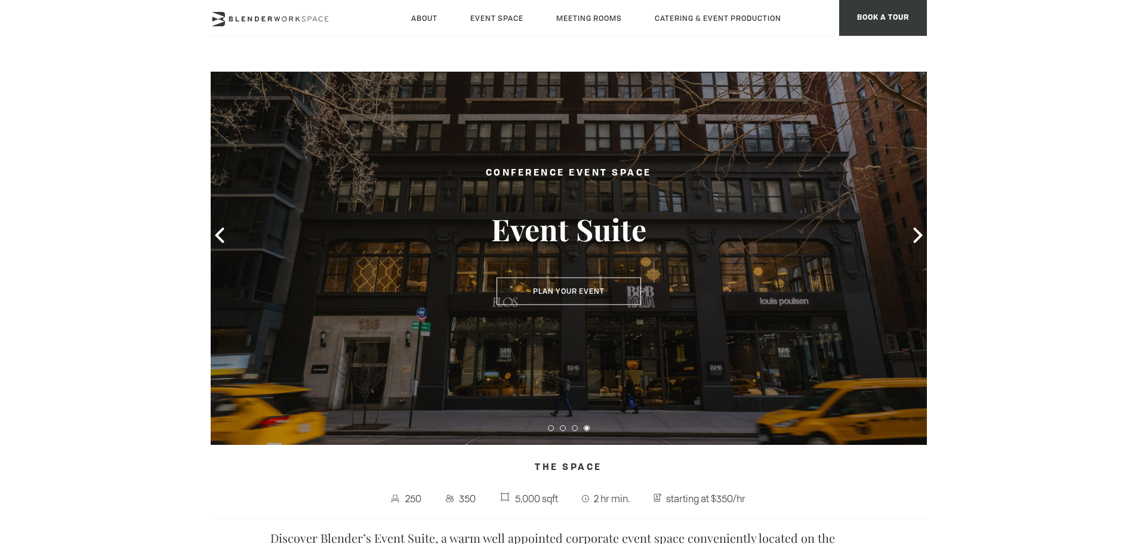
scroll to position [0, 0]
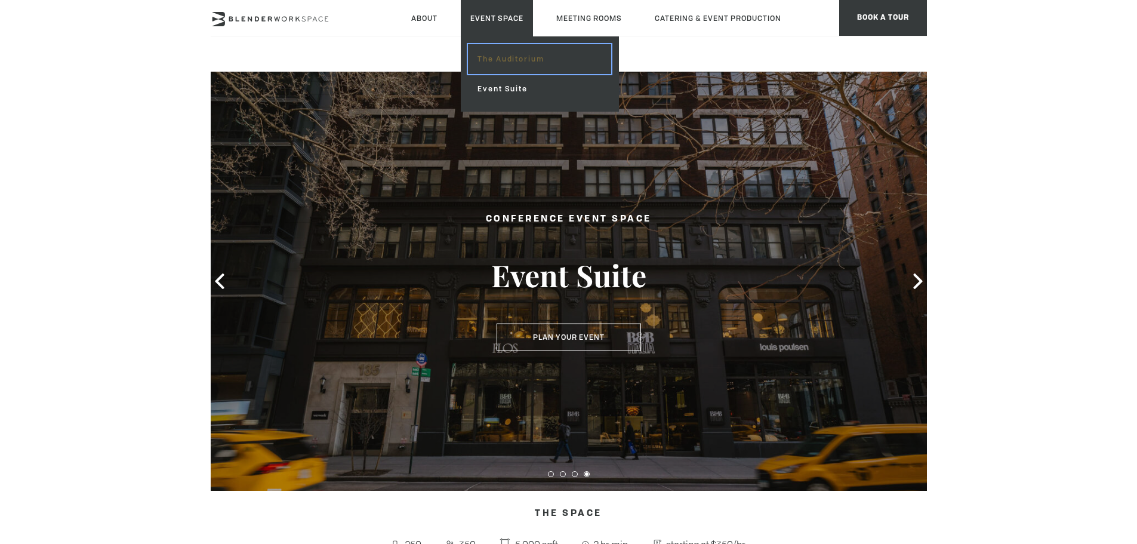
click at [505, 57] on link "The Auditorium" at bounding box center [539, 59] width 143 height 30
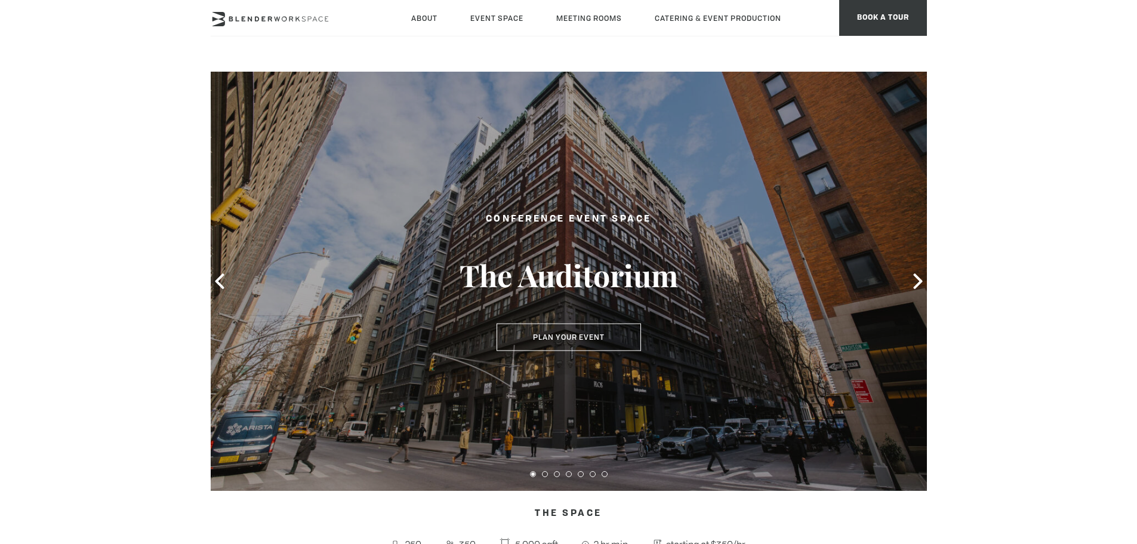
click at [899, 285] on div at bounding box center [569, 281] width 716 height 419
click at [915, 283] on icon at bounding box center [918, 281] width 16 height 16
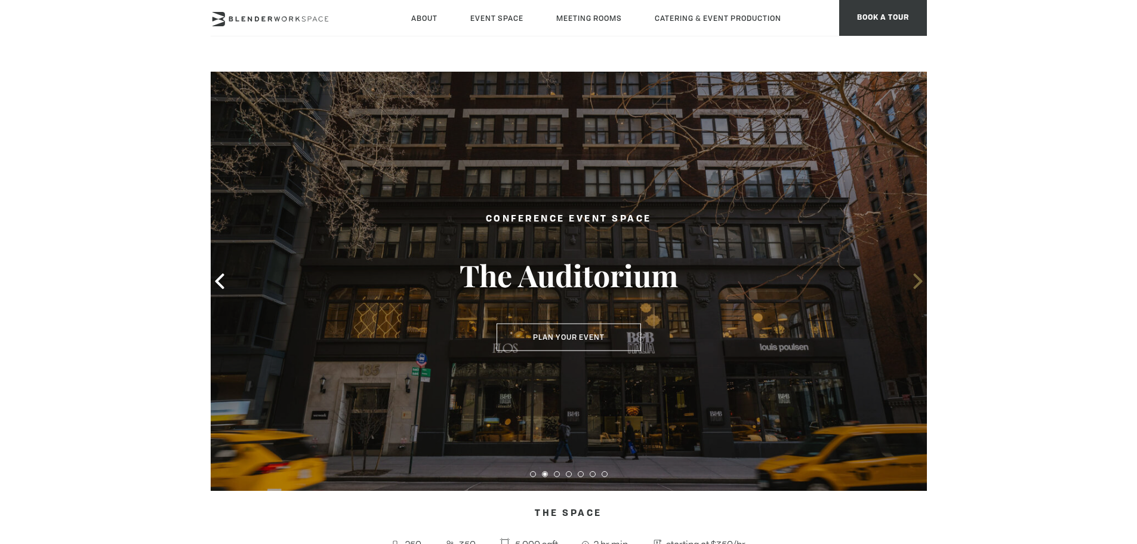
click at [915, 283] on icon at bounding box center [918, 281] width 16 height 16
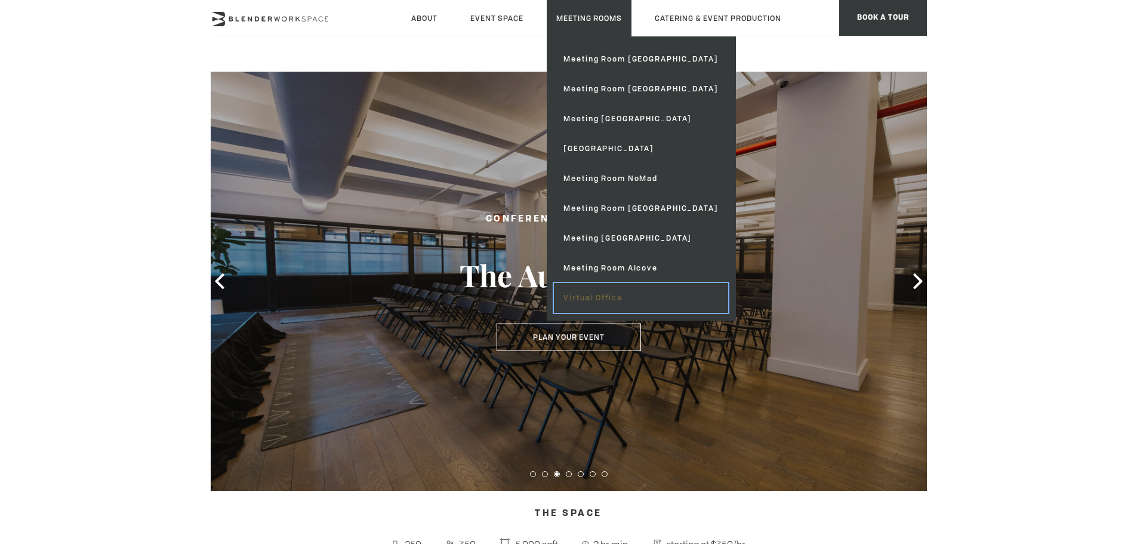
click at [612, 295] on link "Virtual Office" at bounding box center [641, 298] width 174 height 30
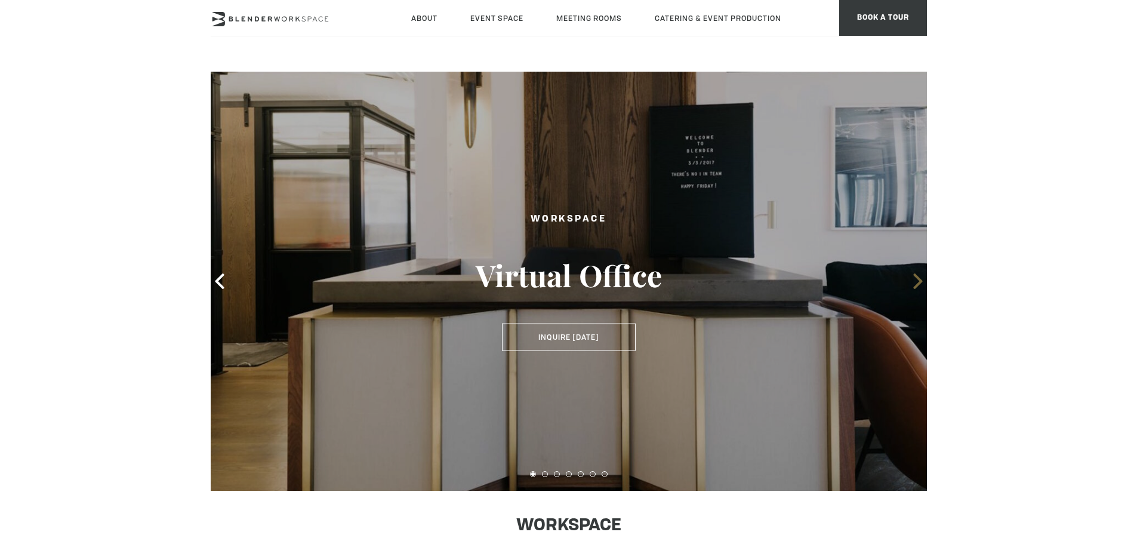
click at [913, 282] on icon at bounding box center [918, 281] width 16 height 16
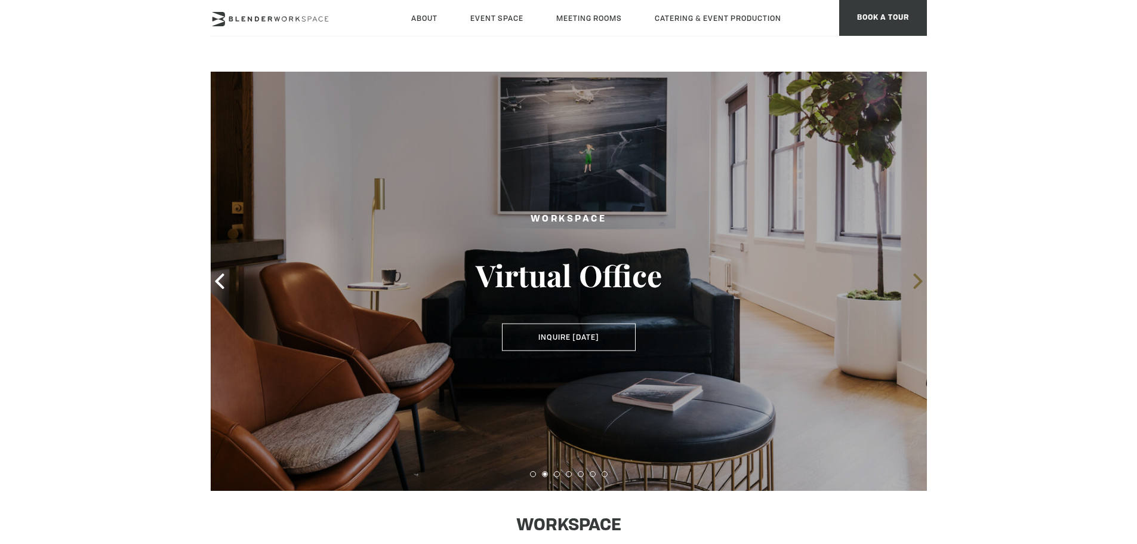
click at [913, 282] on icon at bounding box center [918, 281] width 16 height 16
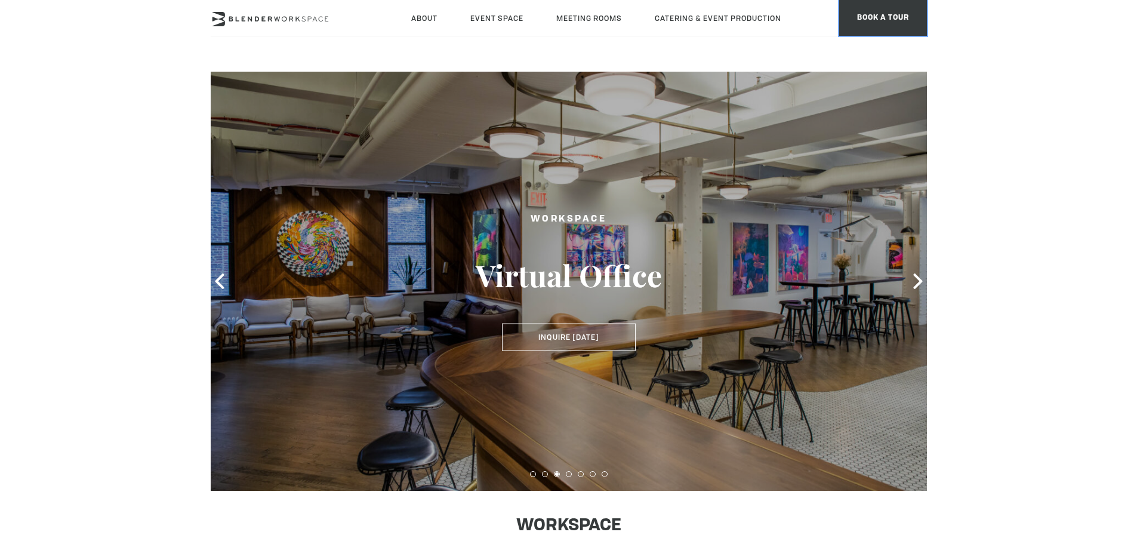
click at [893, 17] on span "BOOK A TOUR" at bounding box center [883, 18] width 88 height 36
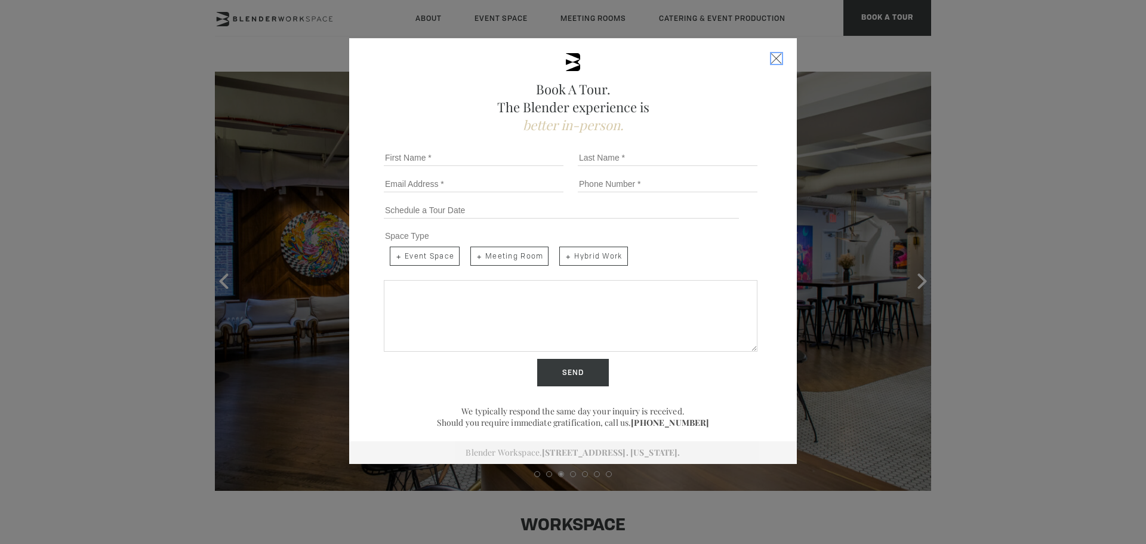
click at [773, 61] on div "Close form" at bounding box center [776, 58] width 11 height 11
